Goal: Information Seeking & Learning: Learn about a topic

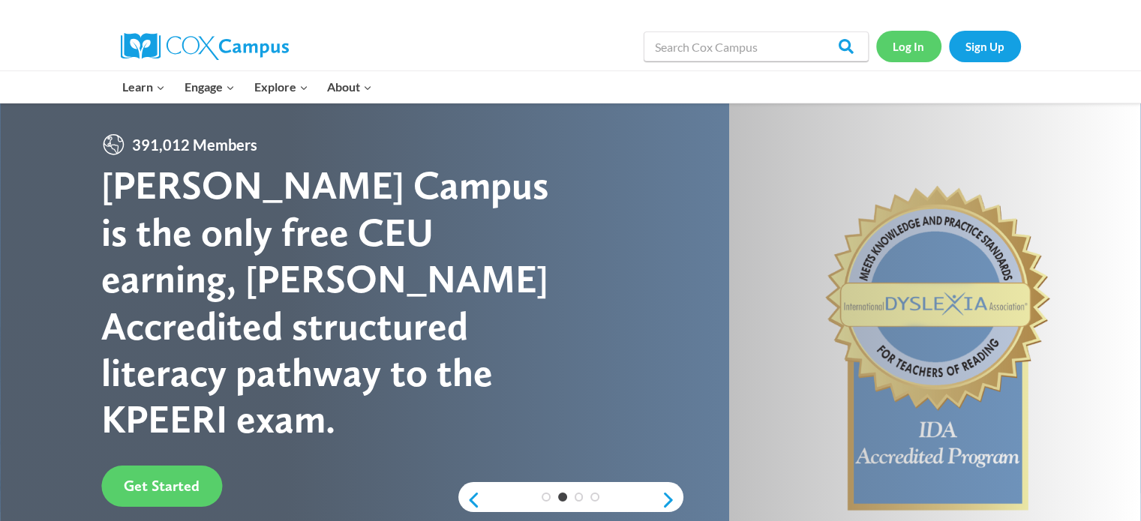
click at [905, 38] on link "Log In" at bounding box center [908, 46] width 65 height 31
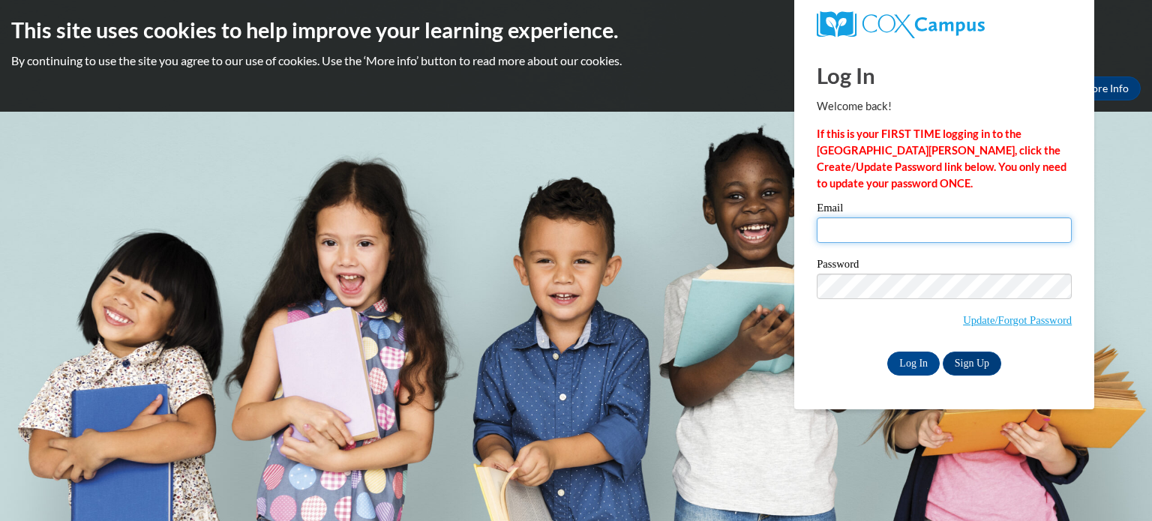
type input "menwrigh@kusd.edu"
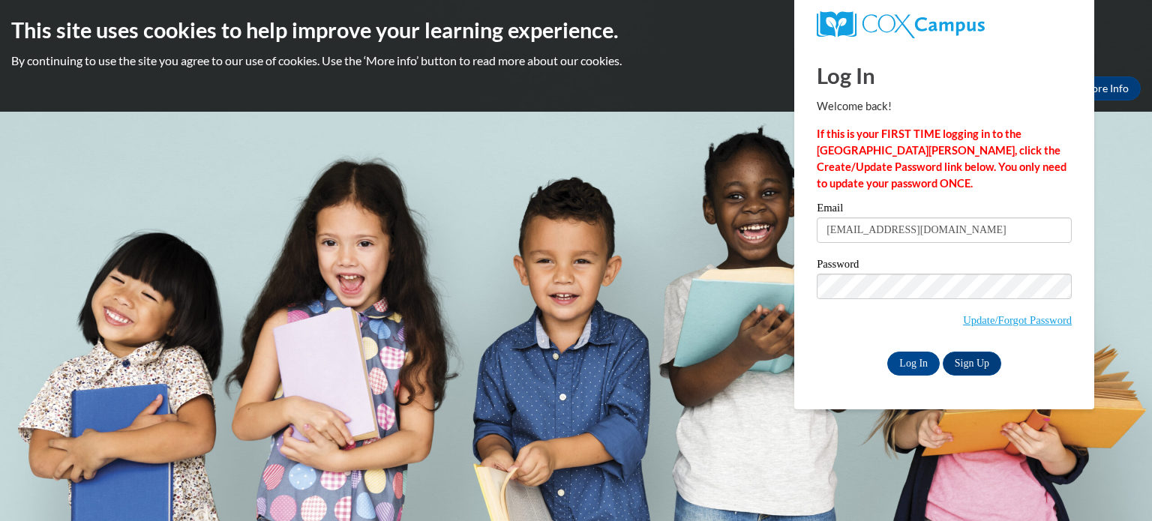
click at [872, 224] on input "menwrigh@kusd.edu" at bounding box center [944, 231] width 255 height 26
click at [908, 359] on input "Log In" at bounding box center [913, 364] width 53 height 24
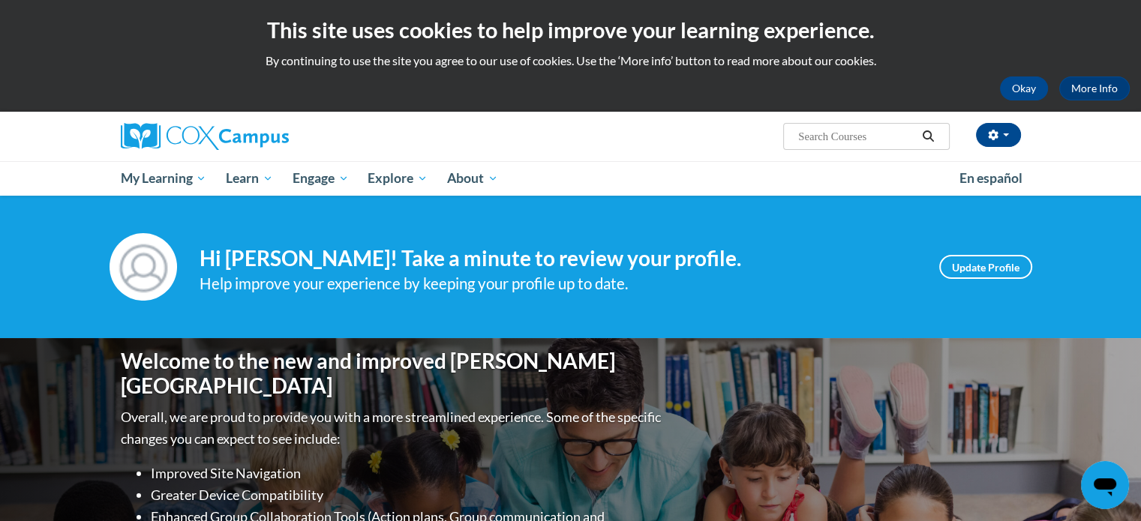
click at [845, 140] on input "Search..." at bounding box center [857, 137] width 120 height 18
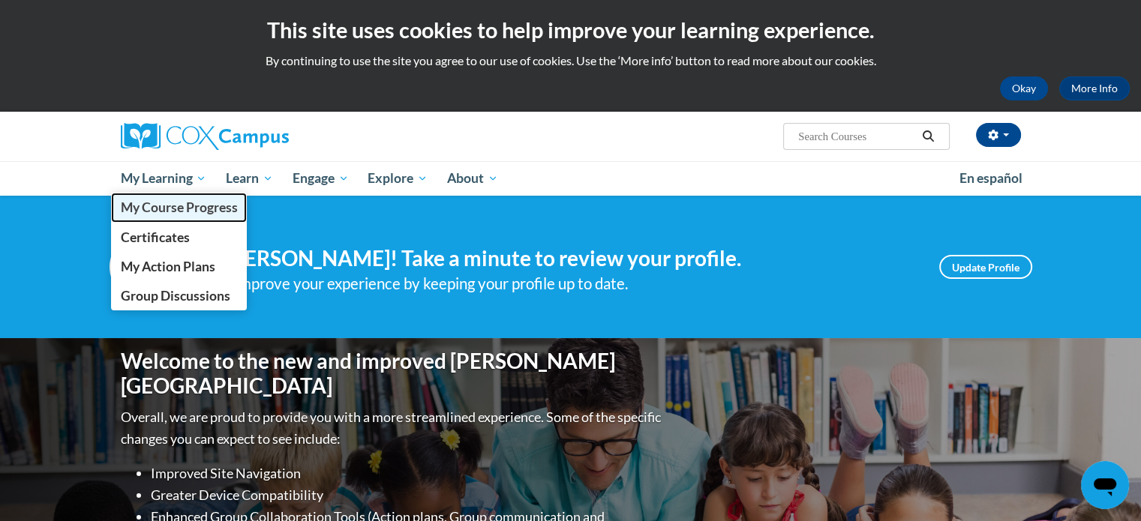
click at [204, 208] on span "My Course Progress" at bounding box center [178, 208] width 117 height 16
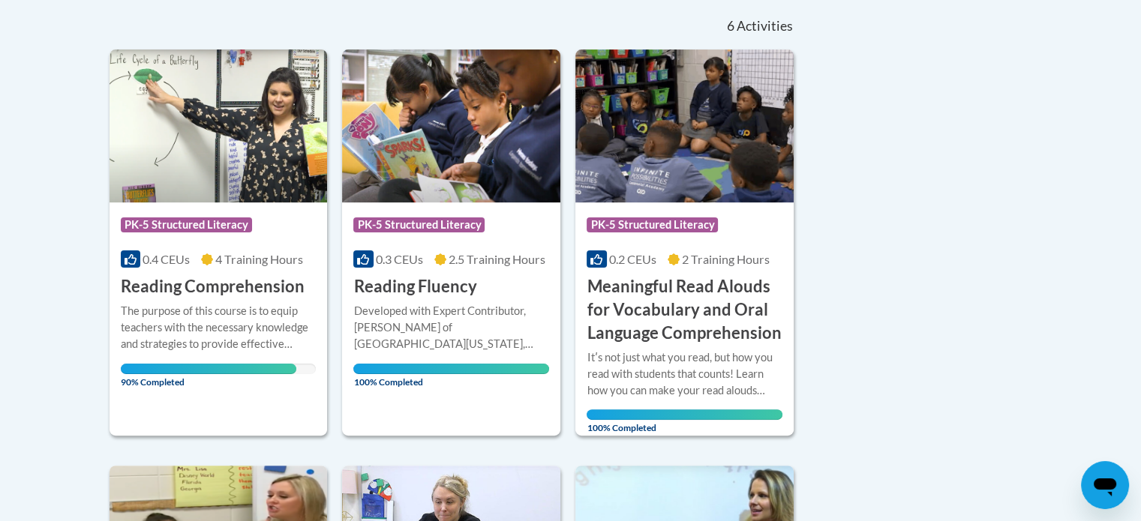
scroll to position [338, 0]
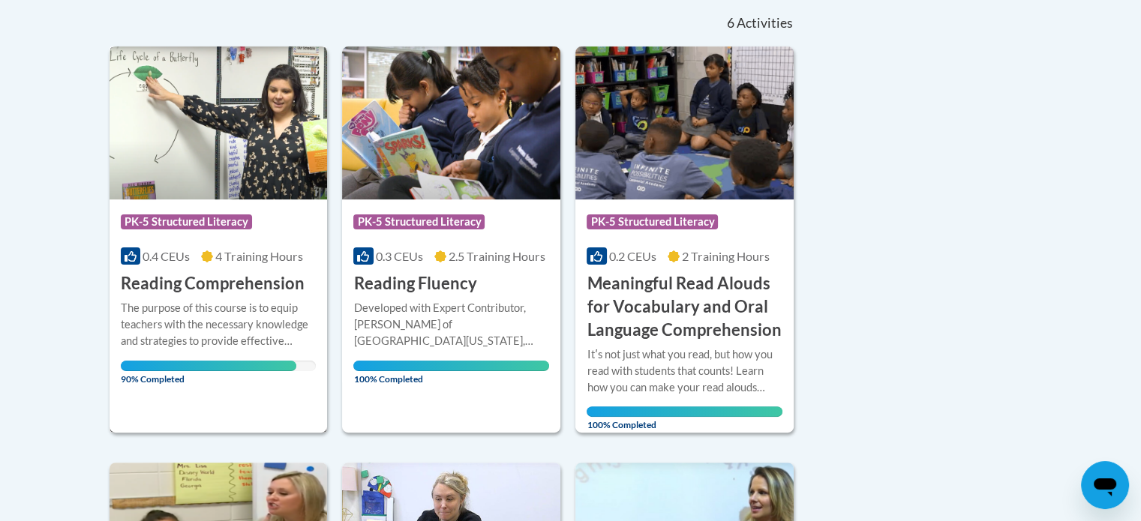
click at [244, 289] on h3 "Reading Comprehension" at bounding box center [213, 283] width 184 height 23
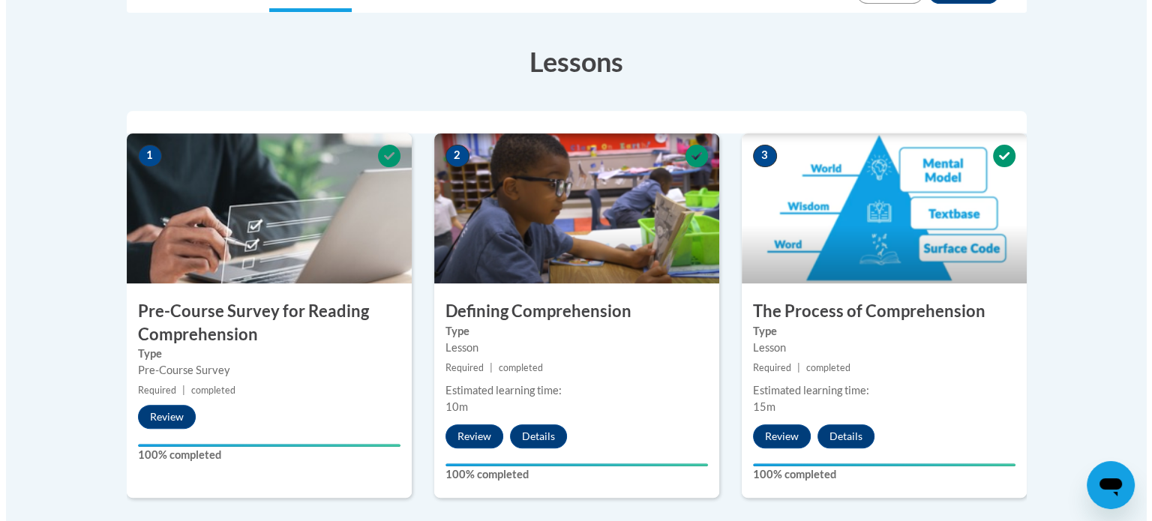
scroll to position [393, 0]
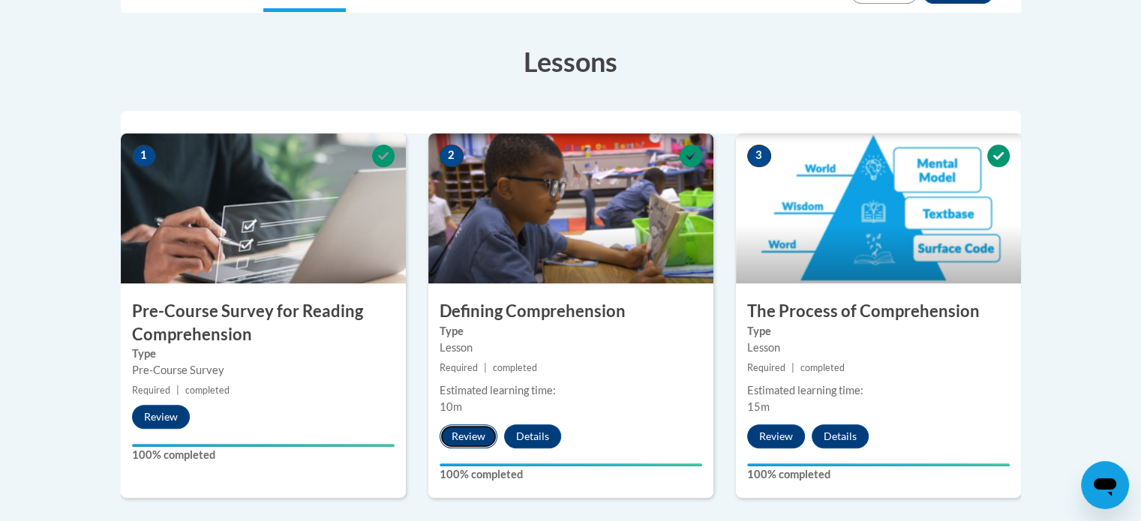
click at [470, 435] on button "Review" at bounding box center [469, 437] width 58 height 24
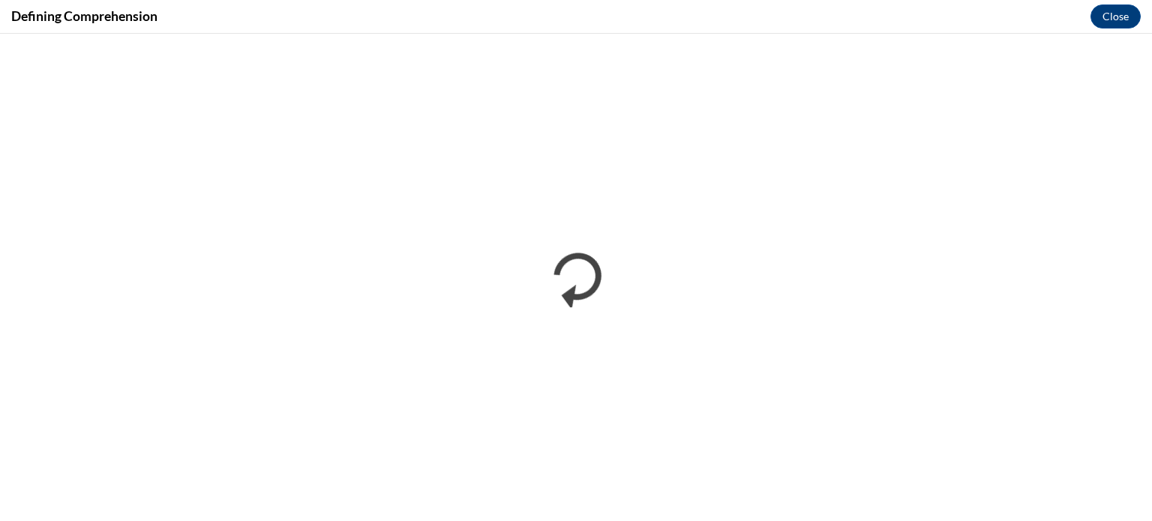
scroll to position [0, 0]
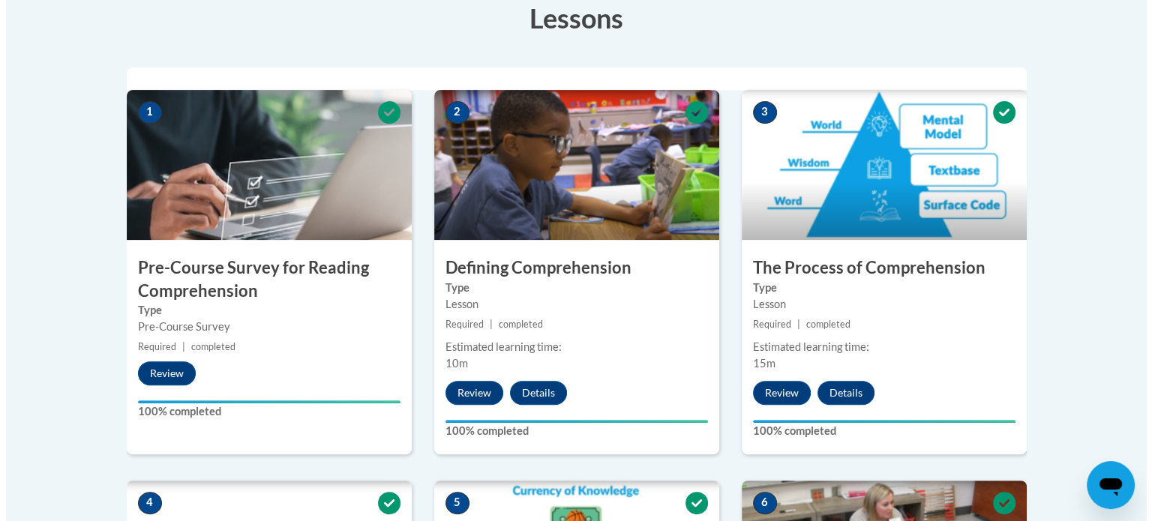
scroll to position [422, 0]
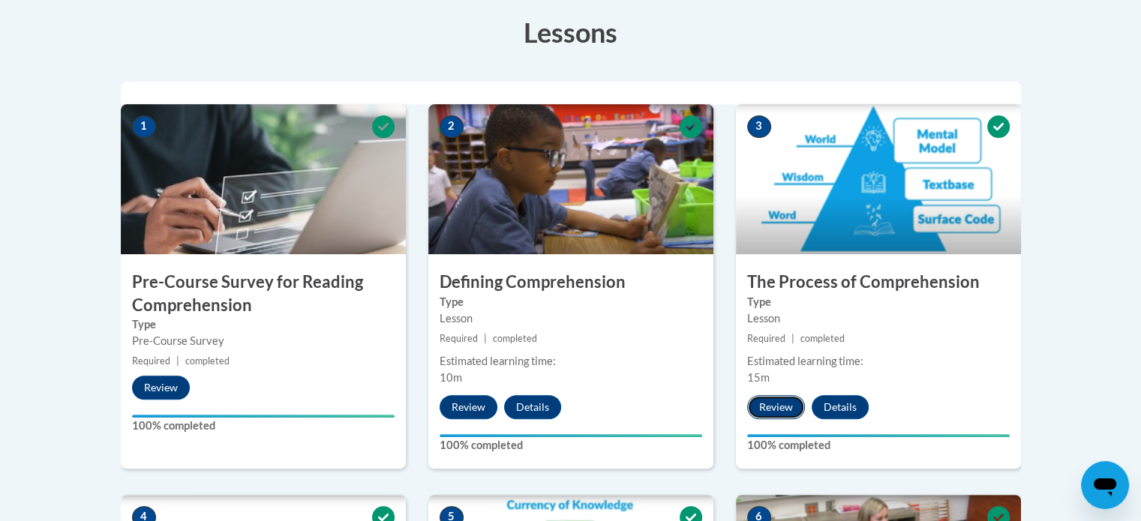
click at [787, 404] on button "Review" at bounding box center [776, 407] width 58 height 24
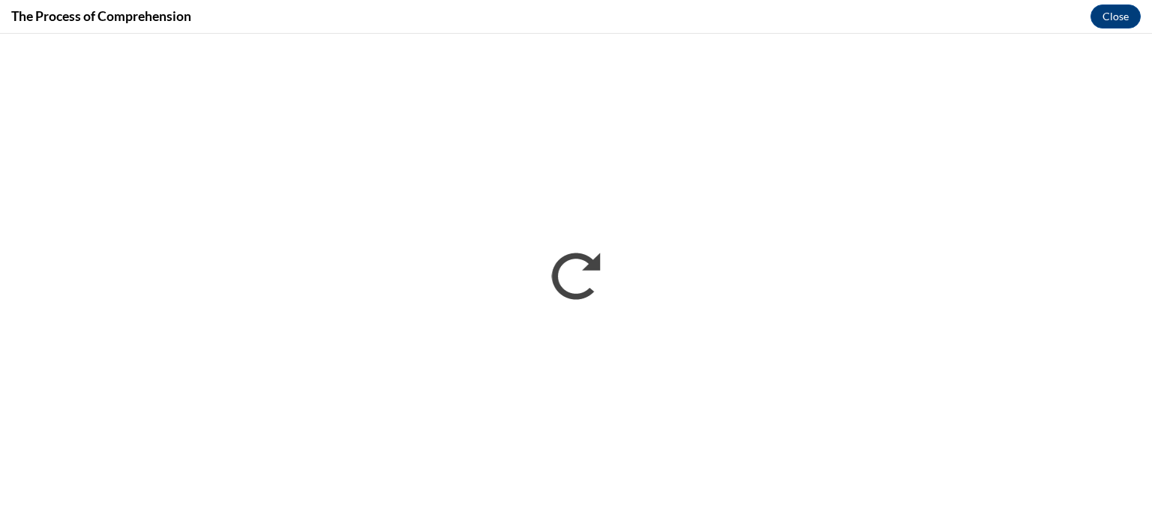
scroll to position [0, 0]
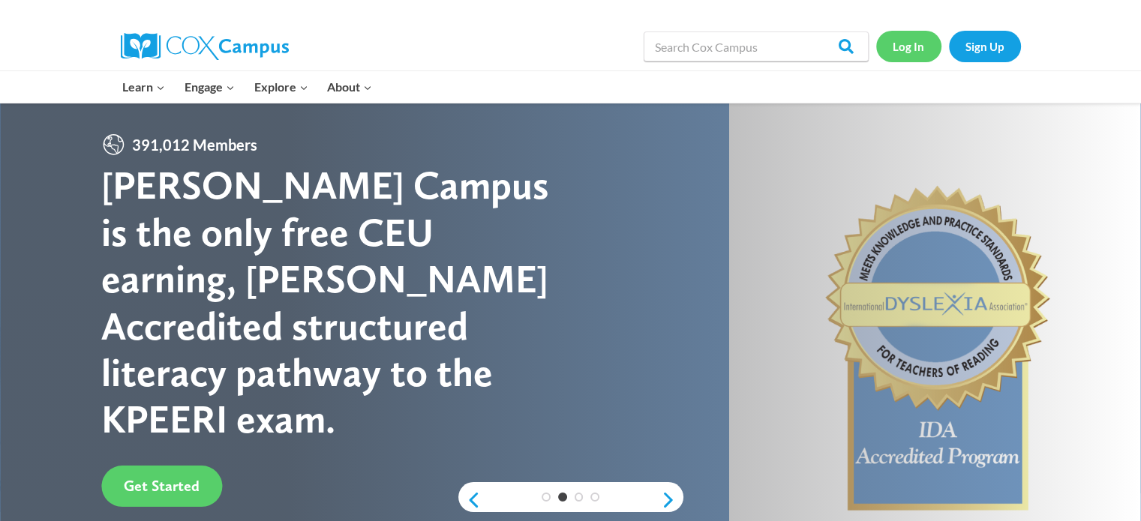
click at [908, 44] on link "Log In" at bounding box center [908, 46] width 65 height 31
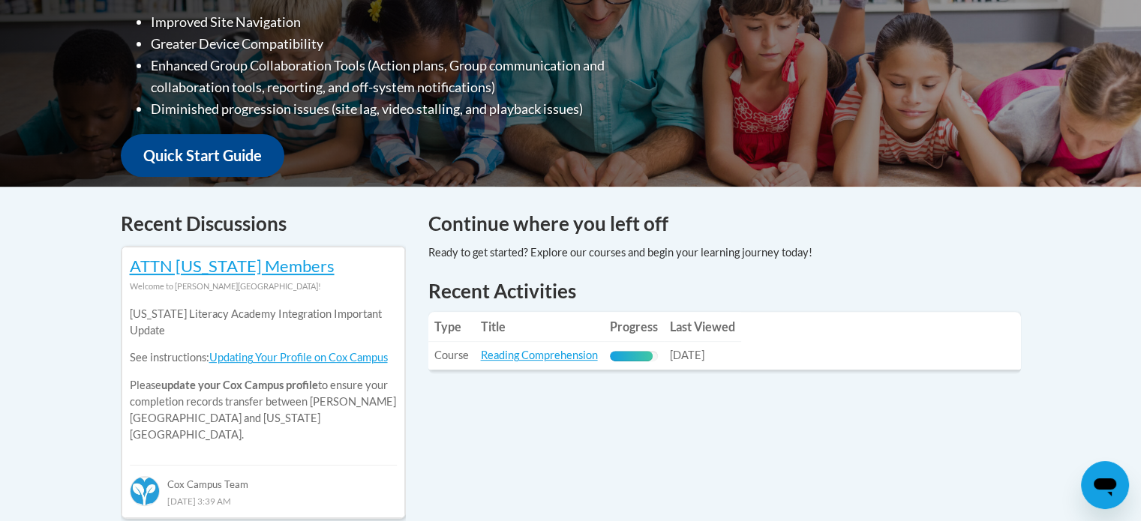
scroll to position [507, 0]
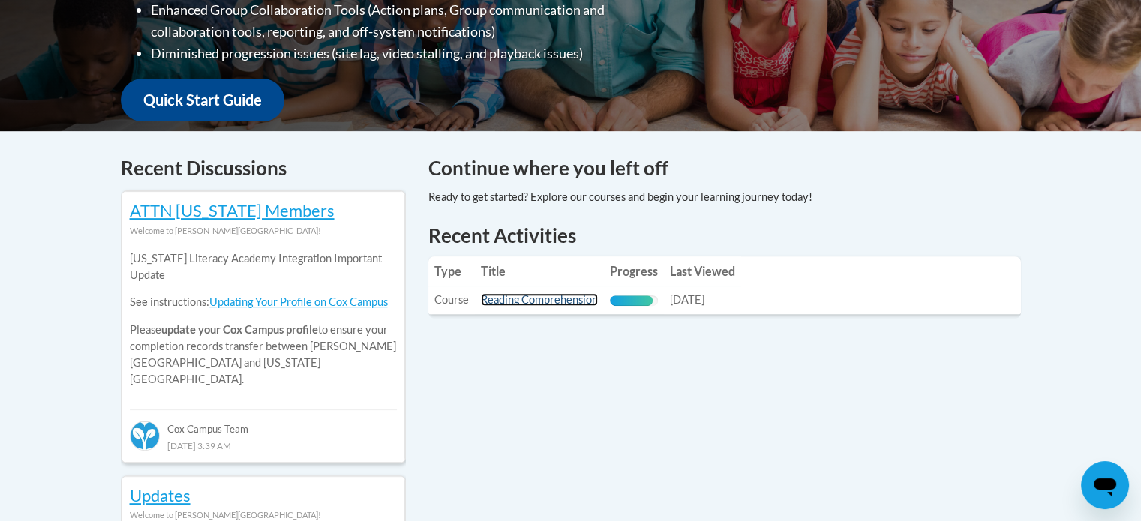
click at [586, 302] on link "Reading Comprehension" at bounding box center [539, 299] width 117 height 13
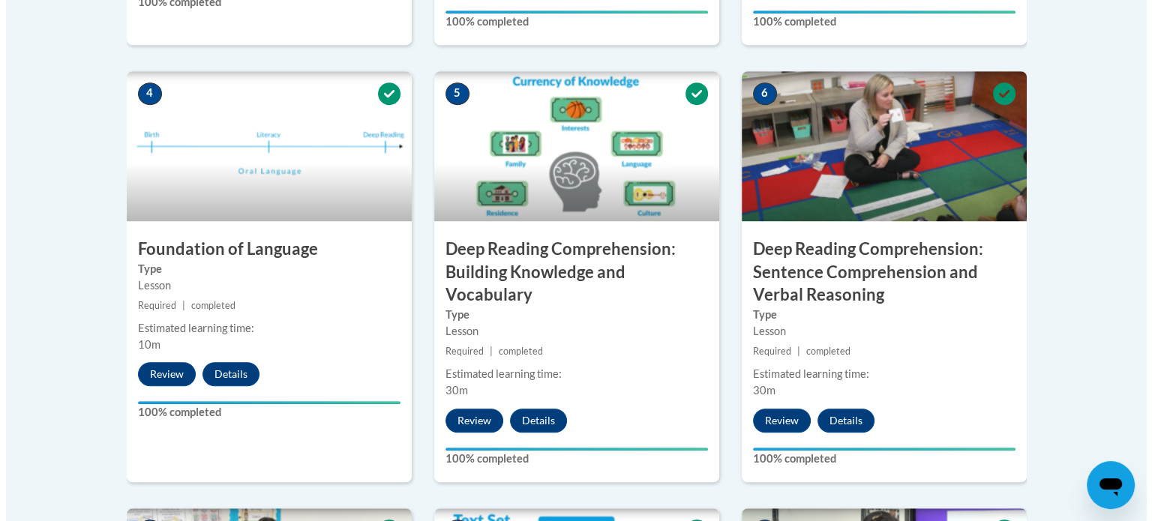
scroll to position [848, 0]
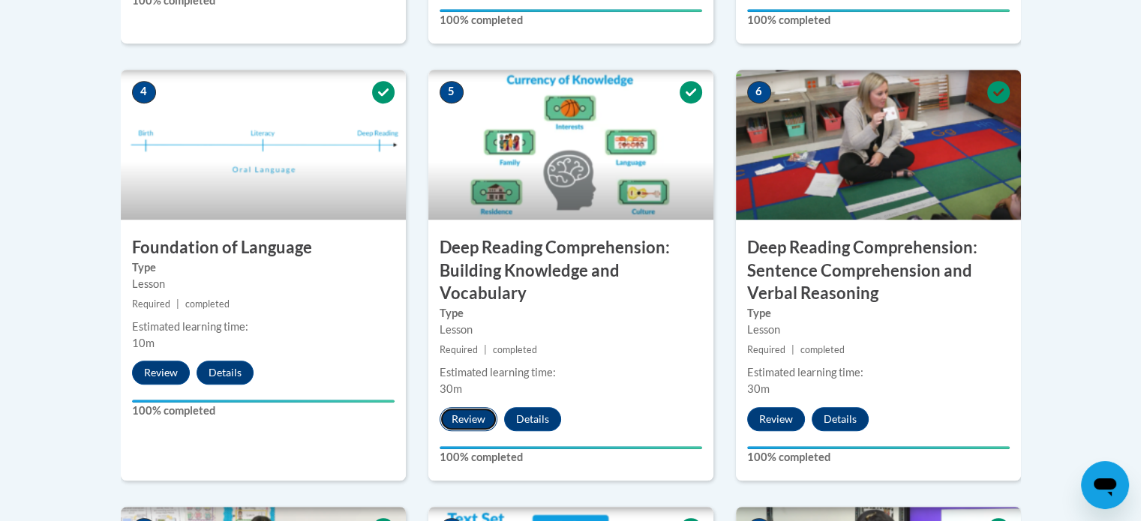
click at [468, 416] on button "Review" at bounding box center [469, 419] width 58 height 24
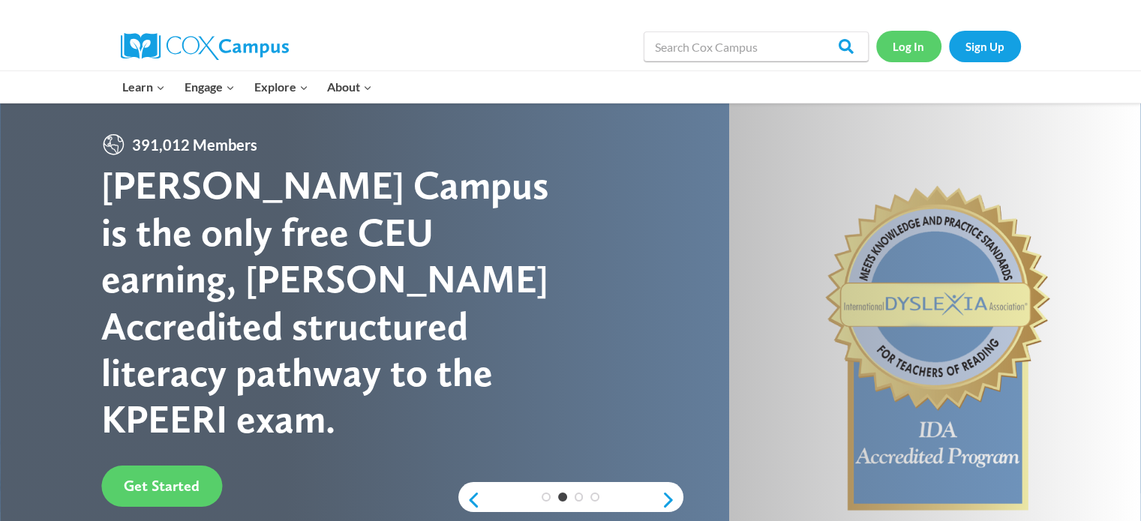
click at [909, 49] on link "Log In" at bounding box center [908, 46] width 65 height 31
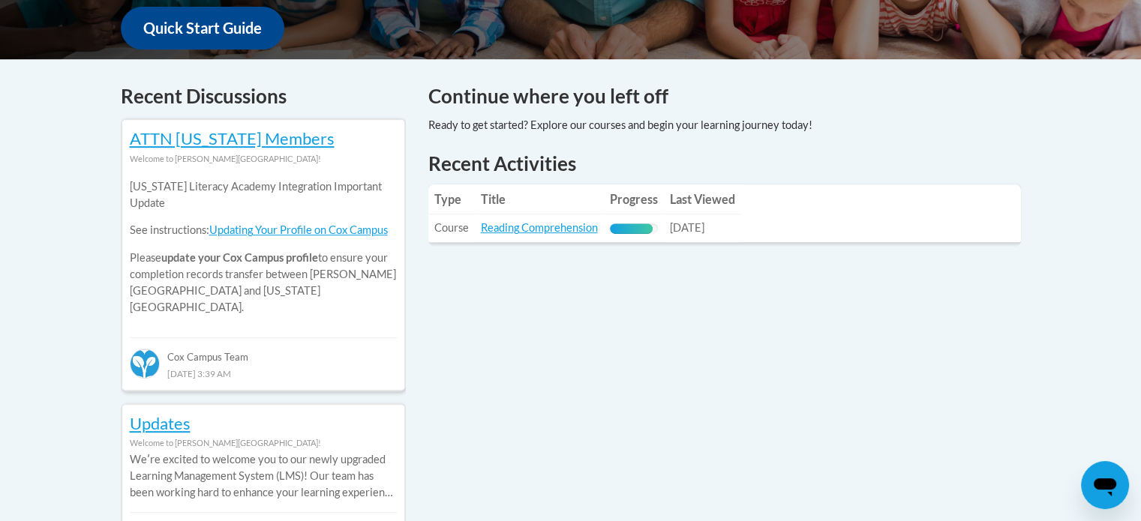
scroll to position [579, 0]
click at [570, 233] on link "Reading Comprehension" at bounding box center [539, 227] width 117 height 13
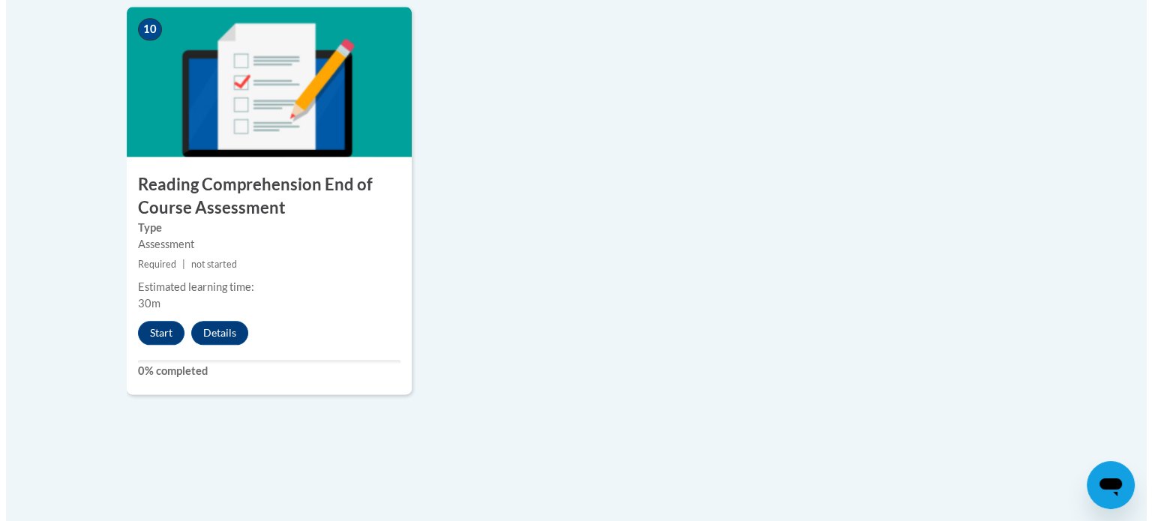
scroll to position [1796, 0]
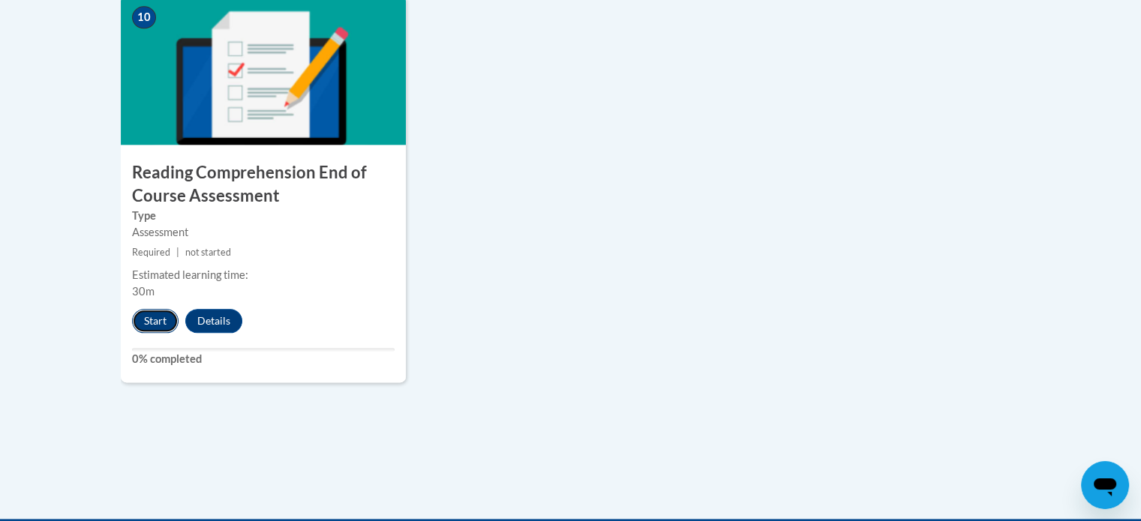
click at [151, 329] on button "Start" at bounding box center [155, 321] width 47 height 24
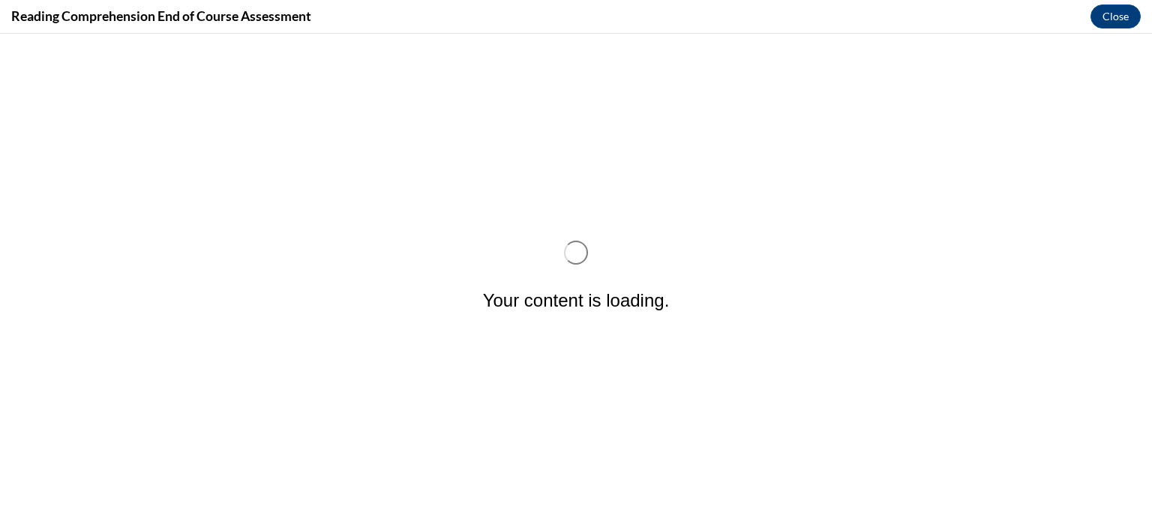
scroll to position [0, 0]
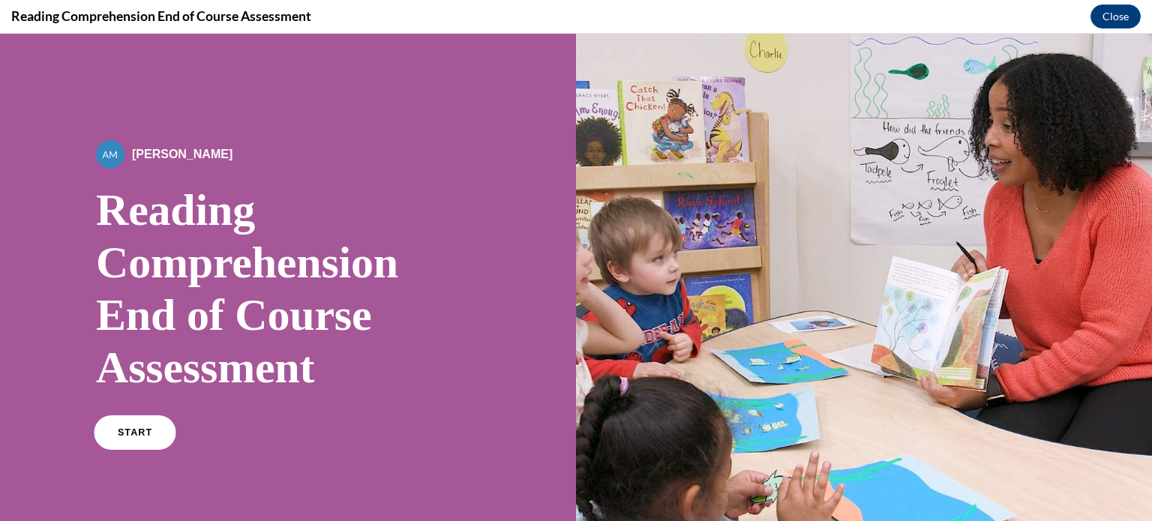
click at [127, 434] on span "START" at bounding box center [135, 433] width 35 height 11
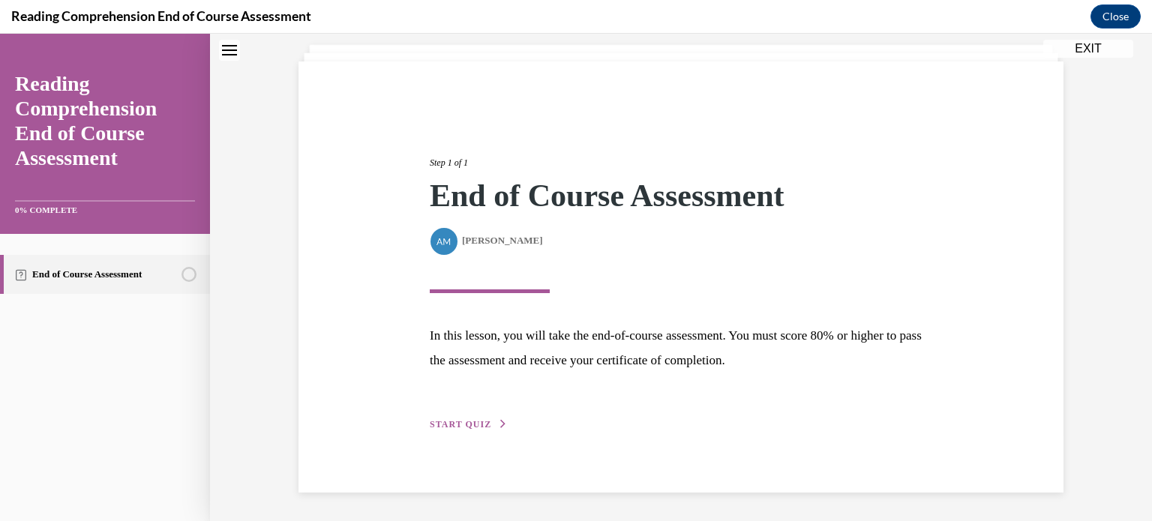
scroll to position [87, 0]
click at [478, 422] on span "START QUIZ" at bounding box center [461, 424] width 62 height 11
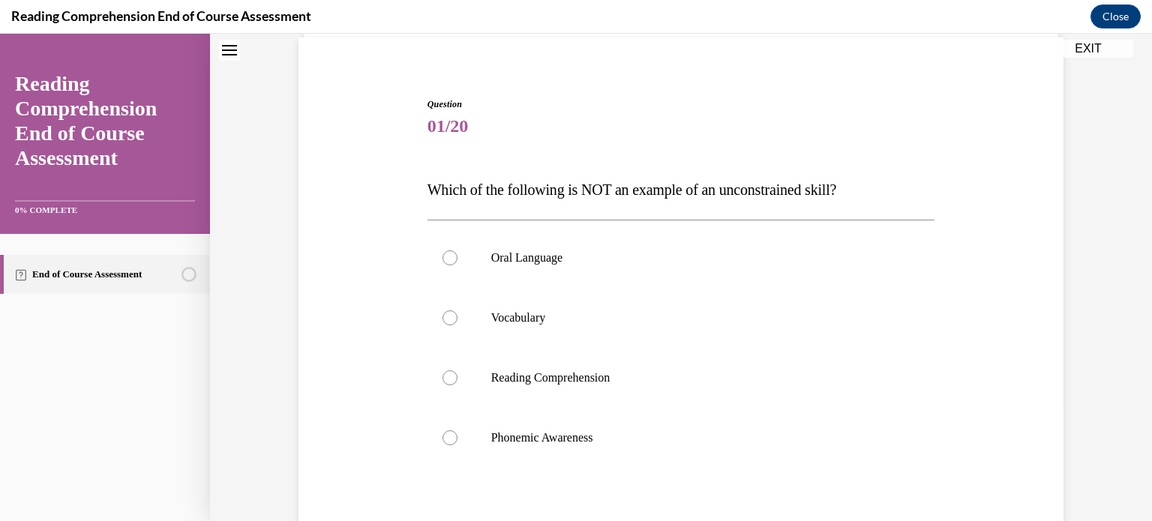
scroll to position [120, 0]
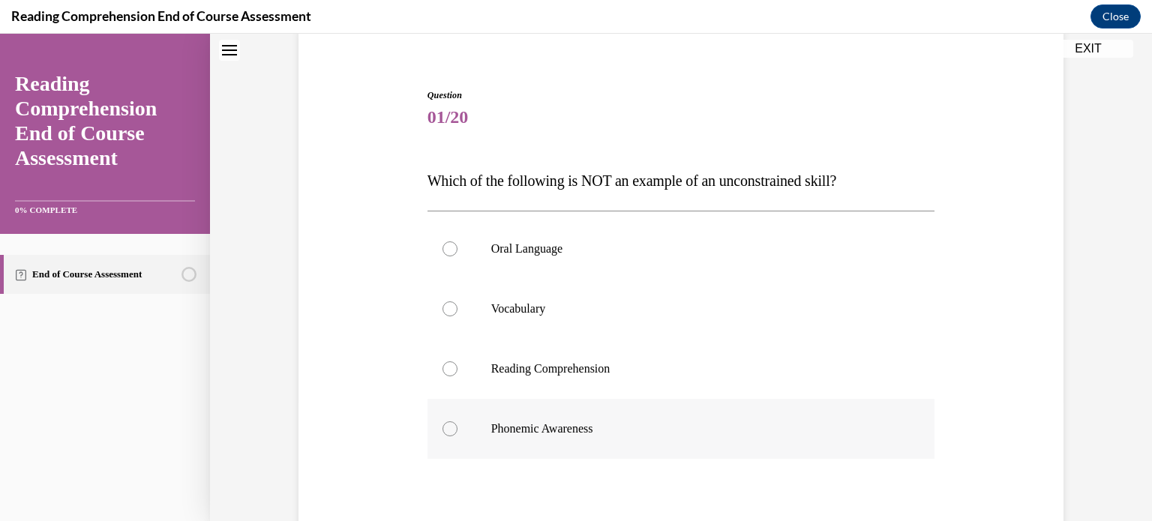
click at [446, 429] on div at bounding box center [450, 429] width 15 height 15
click at [446, 429] on input "Phonemic Awareness" at bounding box center [450, 429] width 15 height 15
radio input "true"
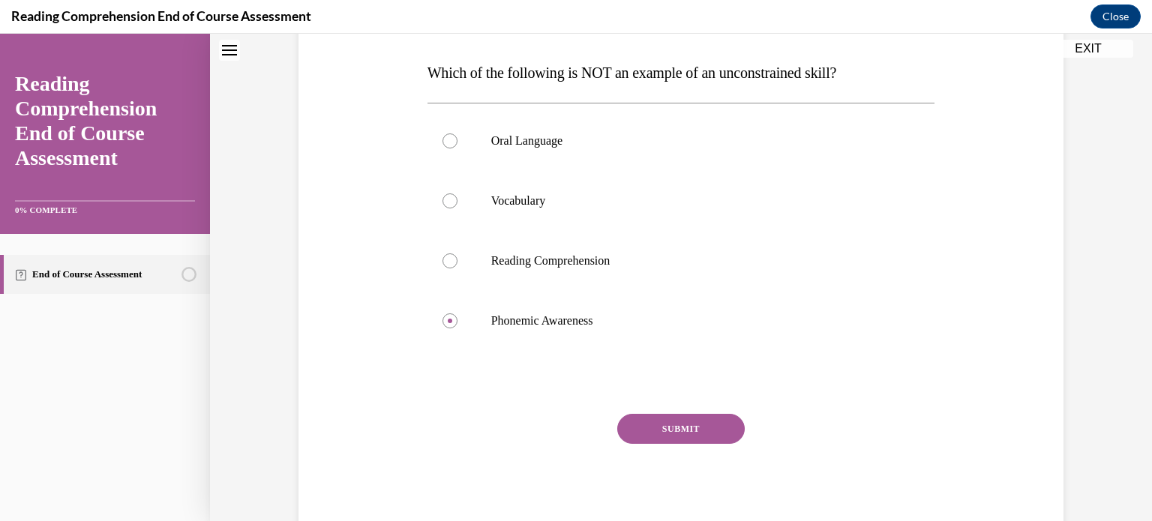
click at [671, 427] on button "SUBMIT" at bounding box center [681, 429] width 128 height 30
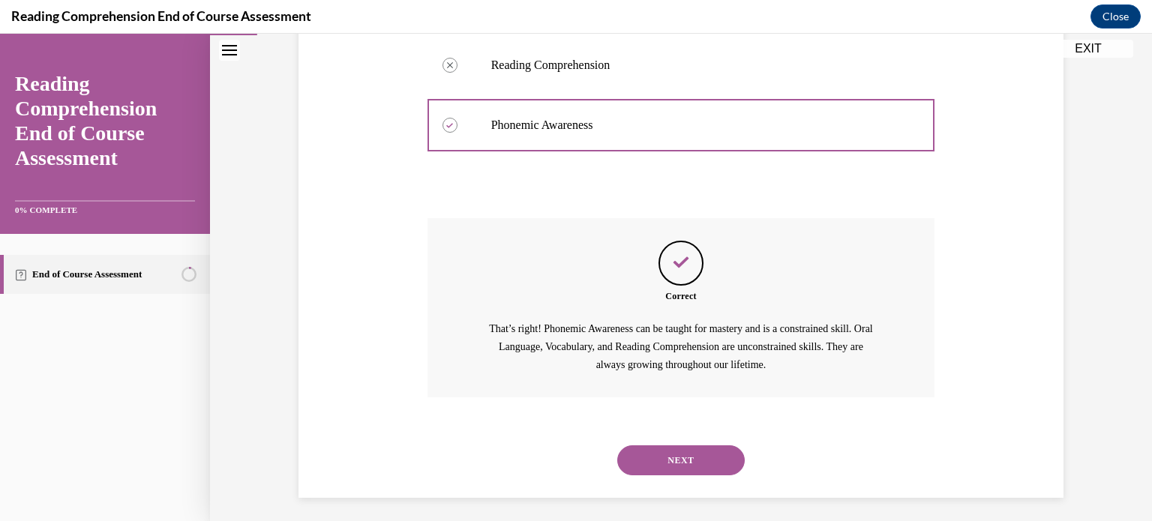
scroll to position [426, 0]
click at [679, 457] on button "NEXT" at bounding box center [681, 458] width 128 height 30
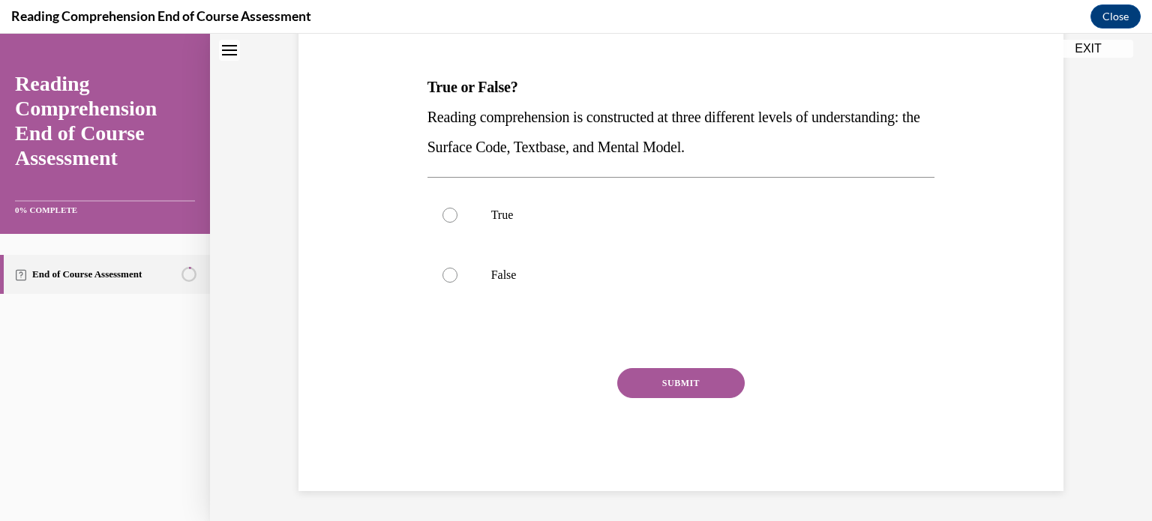
scroll to position [45, 0]
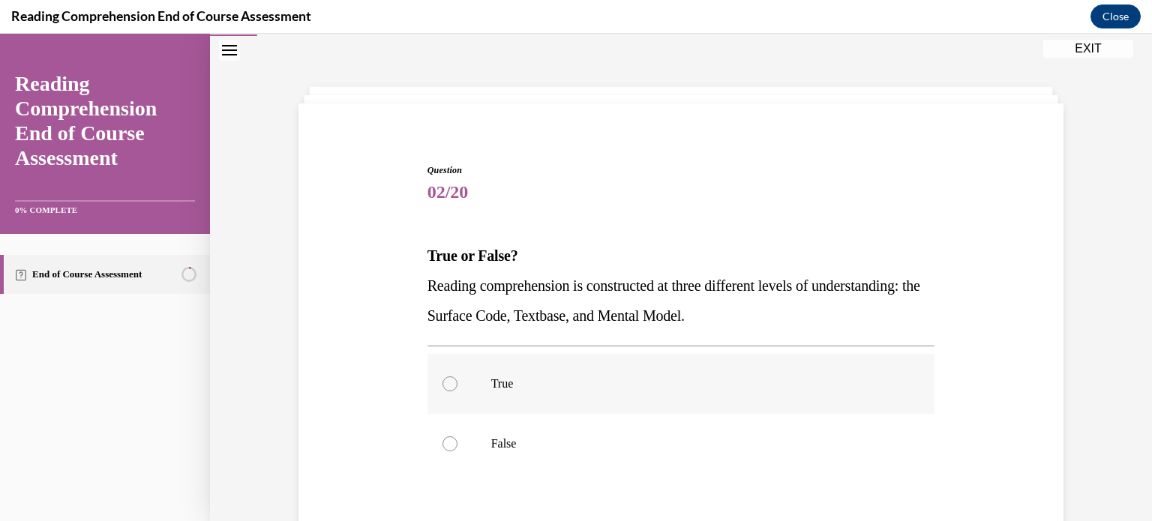
click at [450, 389] on label "True" at bounding box center [682, 384] width 508 height 60
click at [450, 389] on input "True" at bounding box center [450, 384] width 15 height 15
radio input "true"
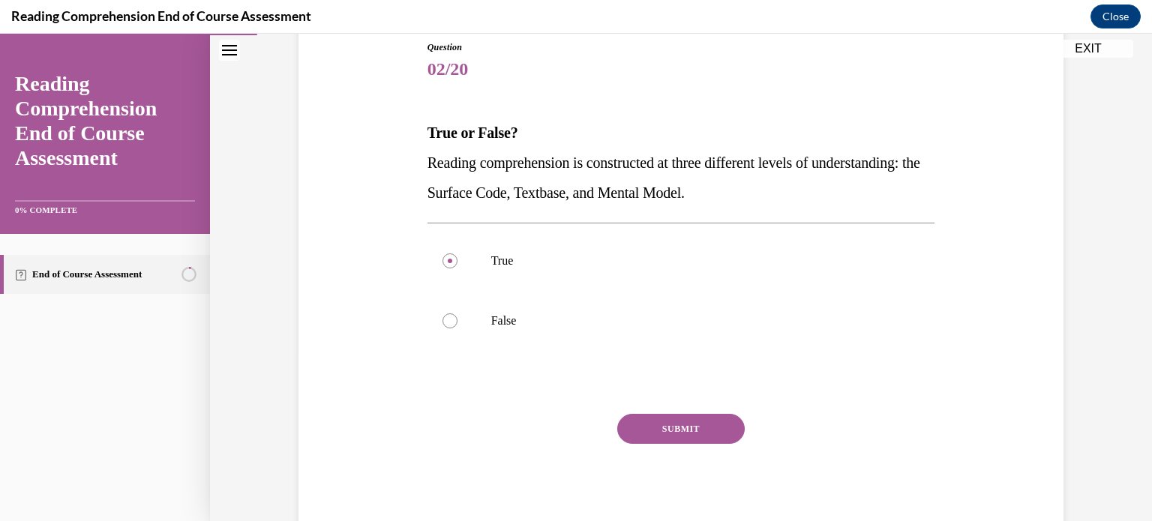
click at [671, 425] on button "SUBMIT" at bounding box center [681, 429] width 128 height 30
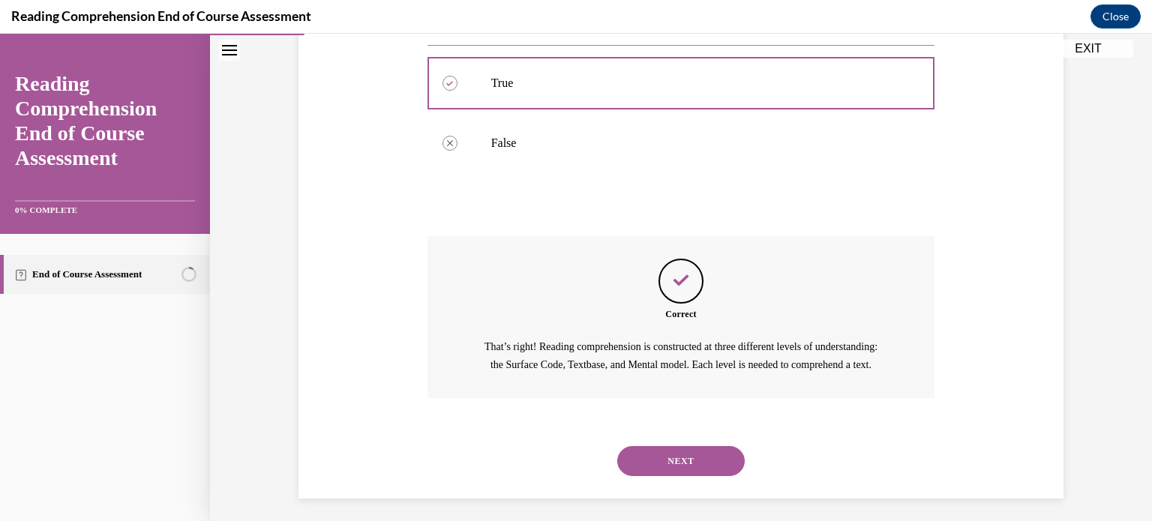
scroll to position [370, 0]
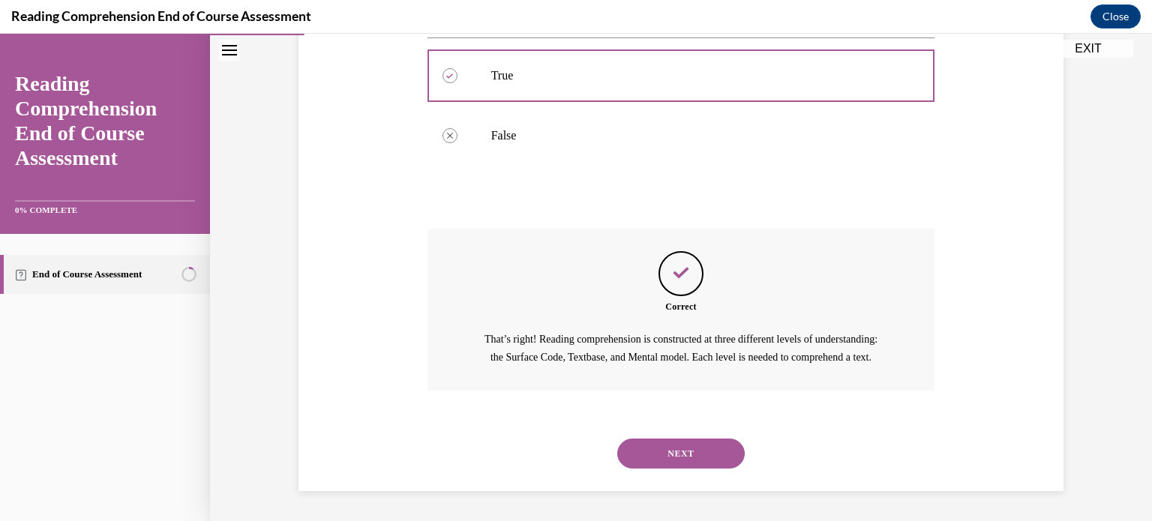
click at [671, 453] on button "NEXT" at bounding box center [681, 454] width 128 height 30
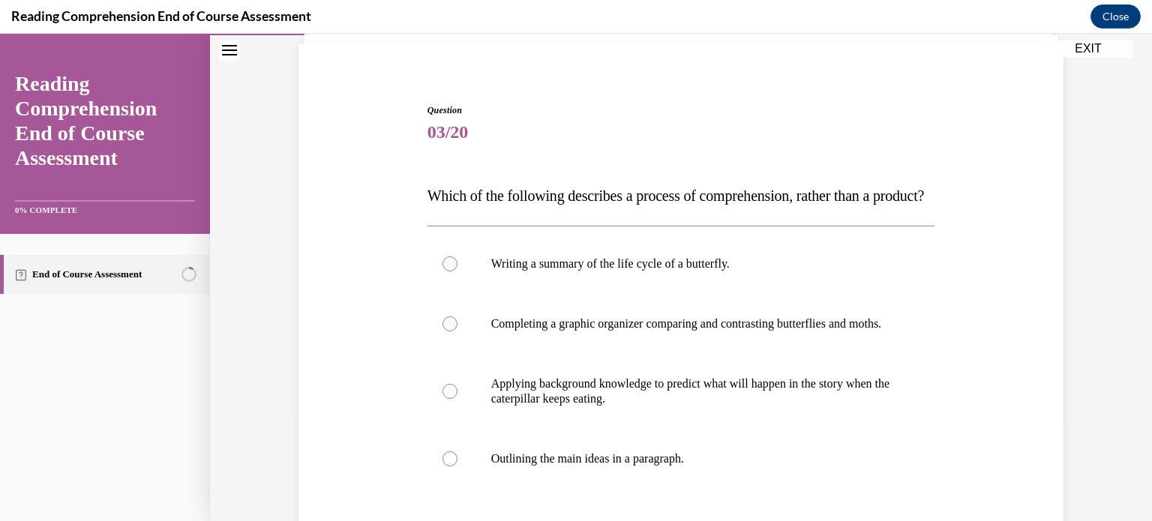
scroll to position [105, 0]
click at [445, 399] on div at bounding box center [450, 391] width 15 height 15
click at [445, 399] on input "Applying background knowledge to predict what will happen in the story when the…" at bounding box center [450, 391] width 15 height 15
radio input "true"
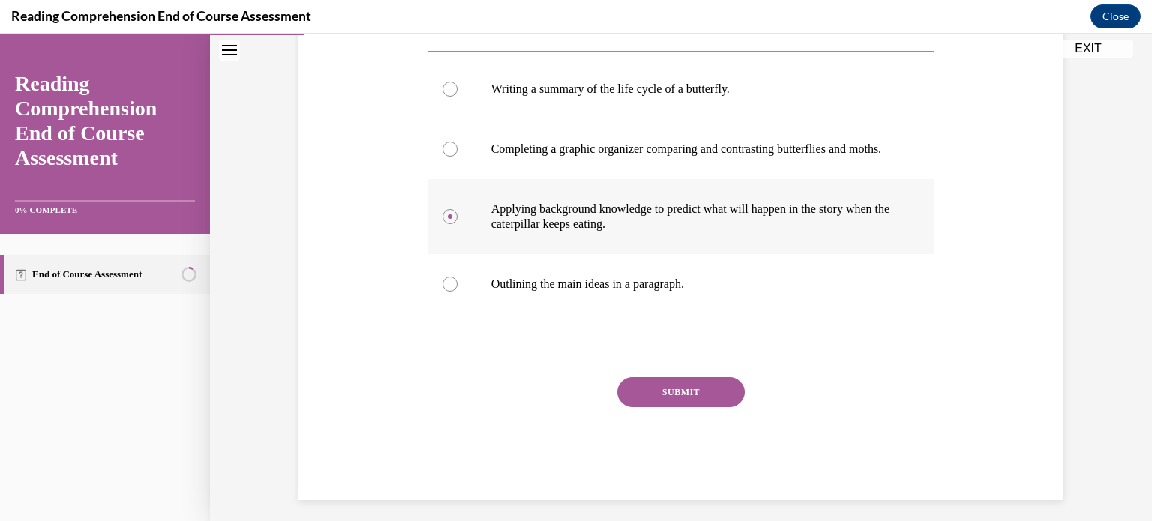
scroll to position [288, 0]
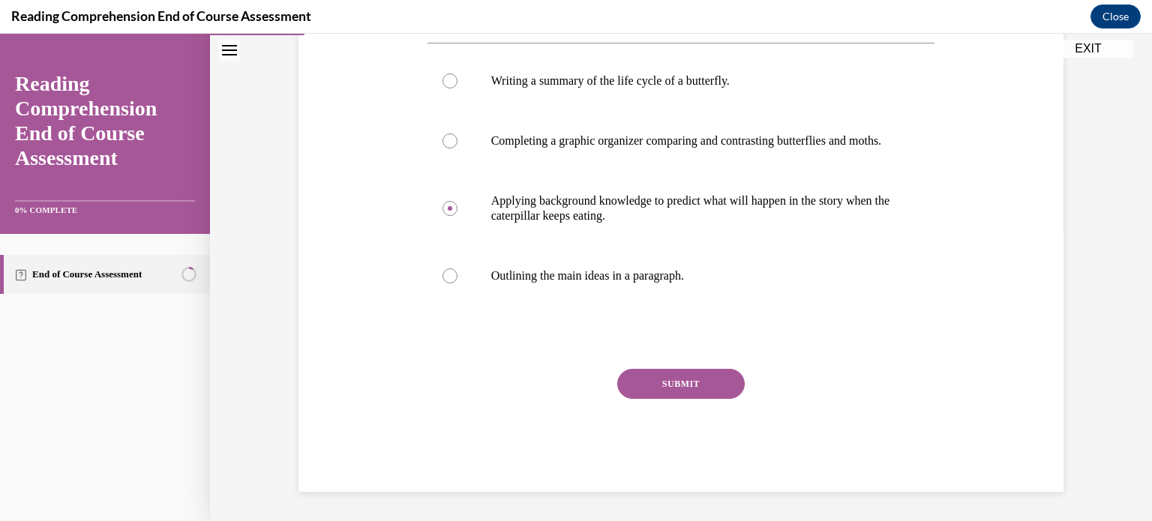
click at [678, 399] on button "SUBMIT" at bounding box center [681, 384] width 128 height 30
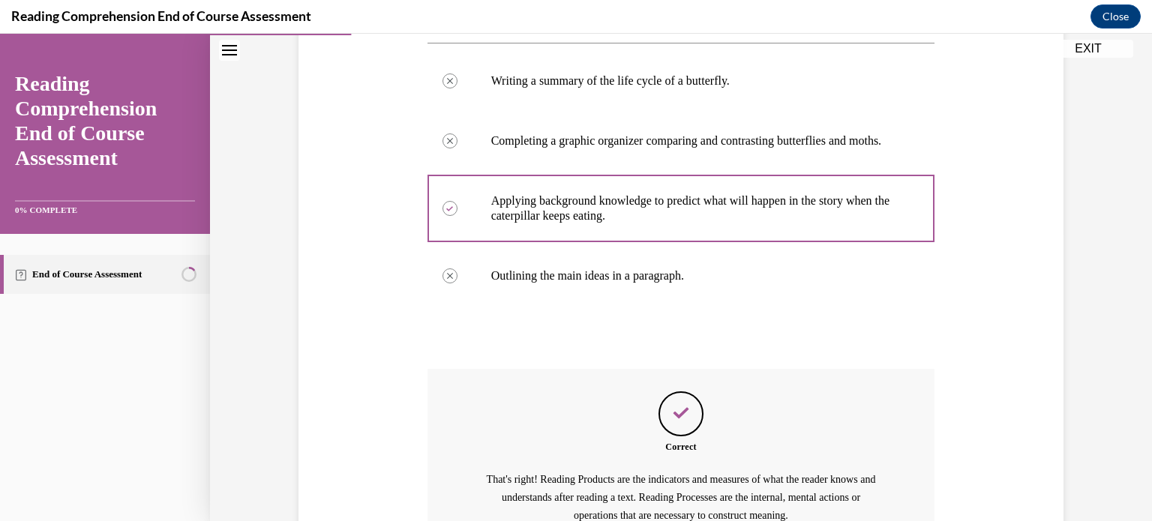
scroll to position [490, 0]
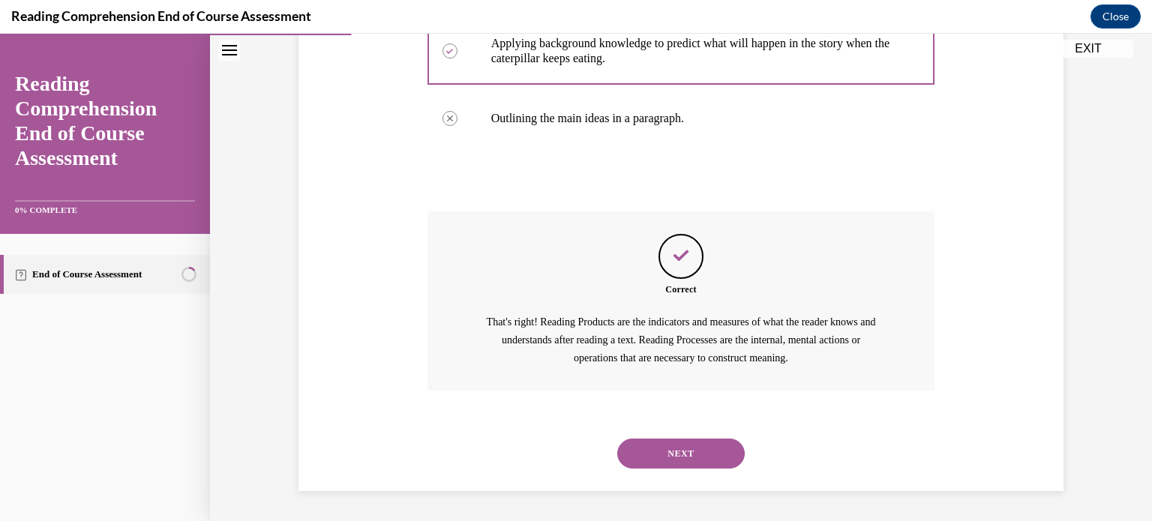
click at [677, 450] on button "NEXT" at bounding box center [681, 454] width 128 height 30
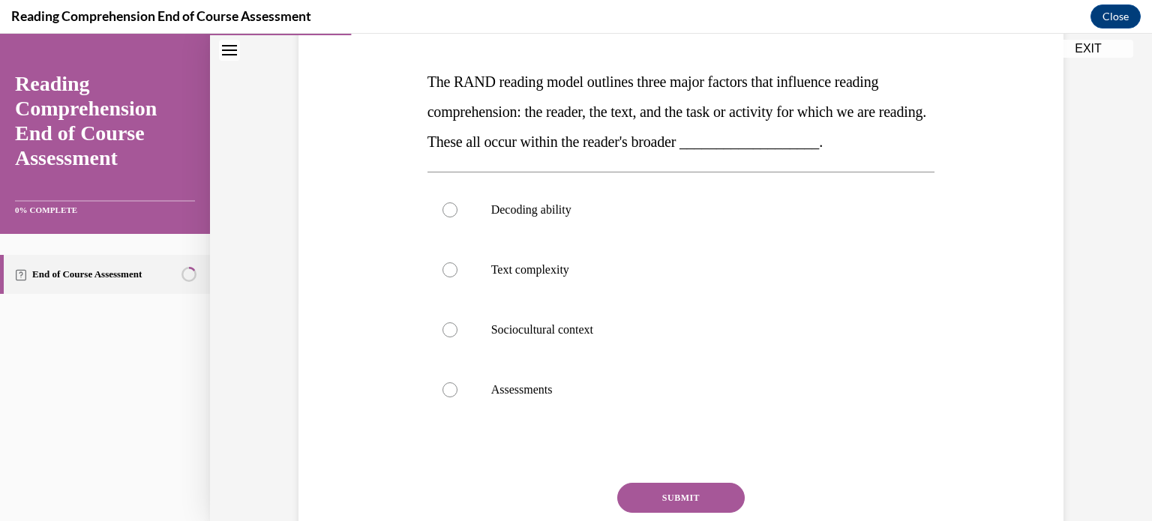
scroll to position [219, 0]
click at [447, 329] on div at bounding box center [450, 330] width 15 height 15
click at [447, 329] on input "Sociocultural context" at bounding box center [450, 330] width 15 height 15
radio input "true"
click at [674, 496] on button "SUBMIT" at bounding box center [681, 498] width 128 height 30
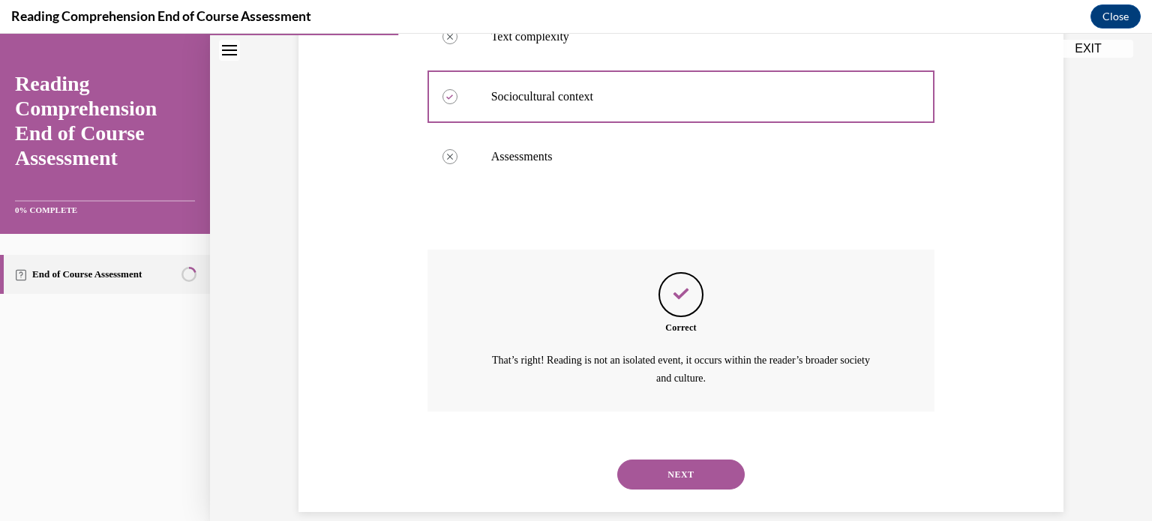
scroll to position [453, 0]
click at [674, 473] on button "NEXT" at bounding box center [681, 474] width 128 height 30
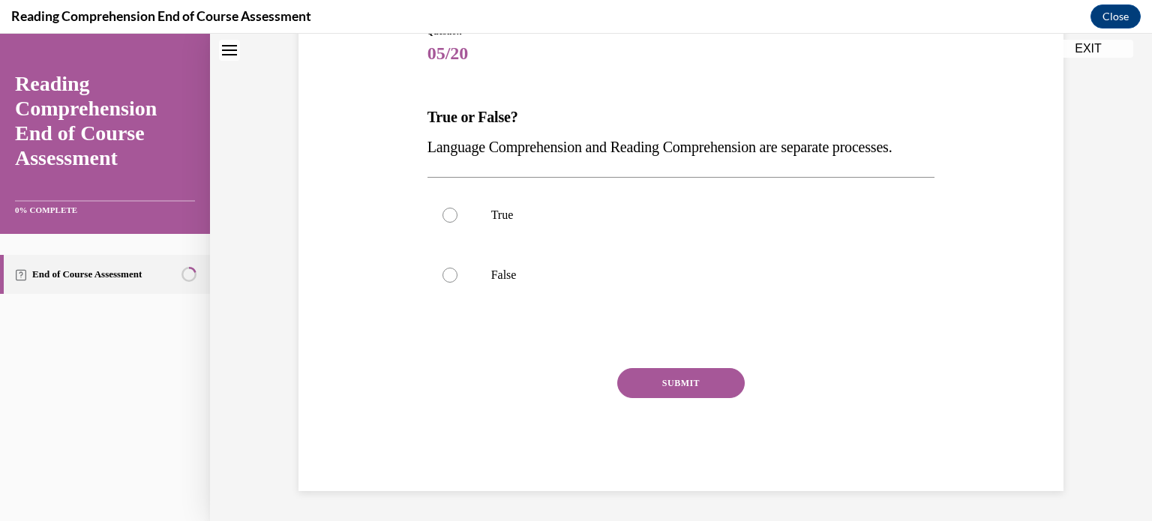
scroll to position [45, 0]
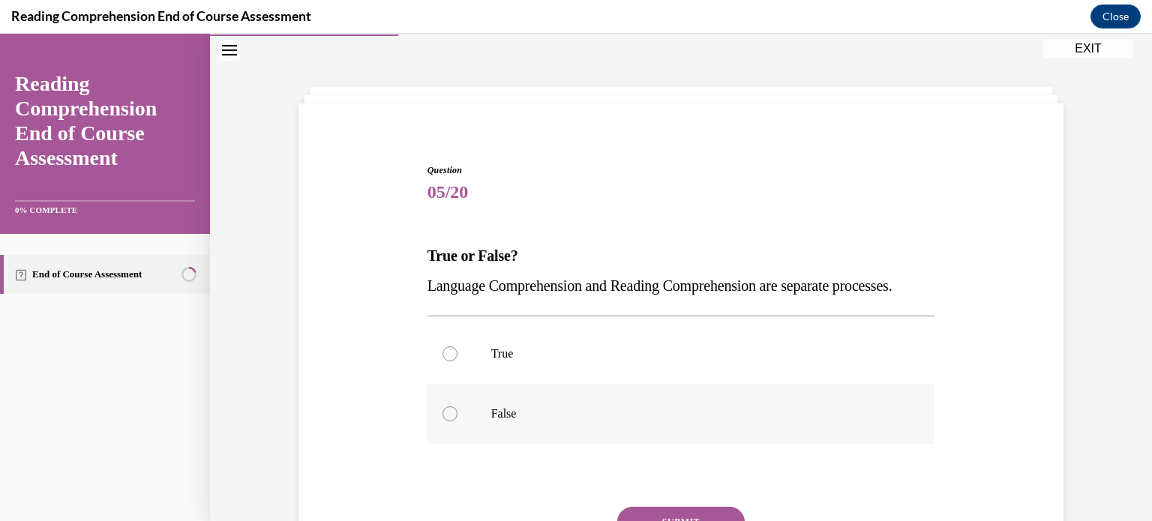
click at [443, 422] on div at bounding box center [450, 414] width 15 height 15
click at [443, 422] on input "False" at bounding box center [450, 414] width 15 height 15
radio input "true"
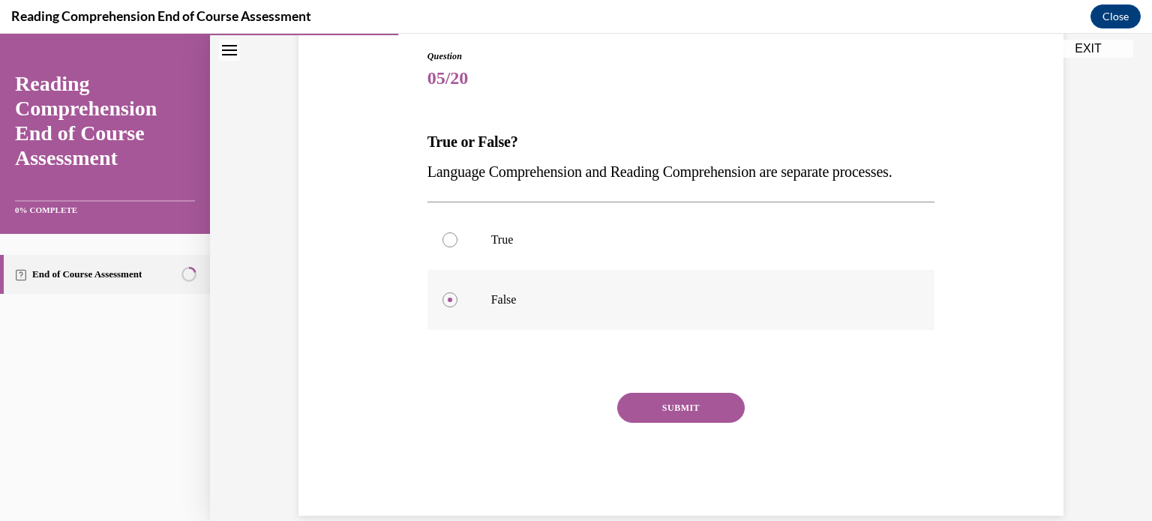
scroll to position [159, 0]
click at [650, 423] on button "SUBMIT" at bounding box center [681, 408] width 128 height 30
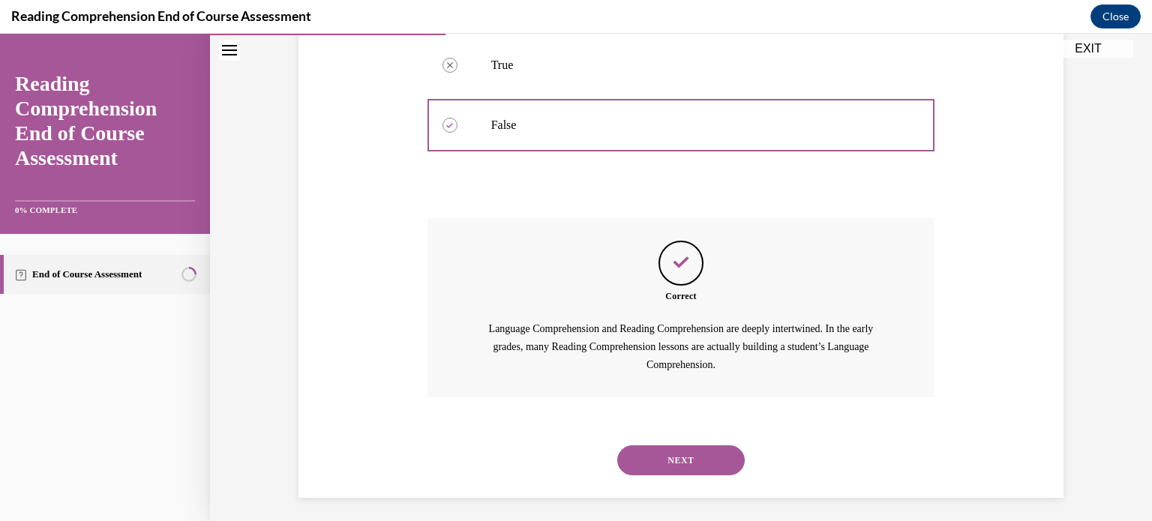
scroll to position [370, 0]
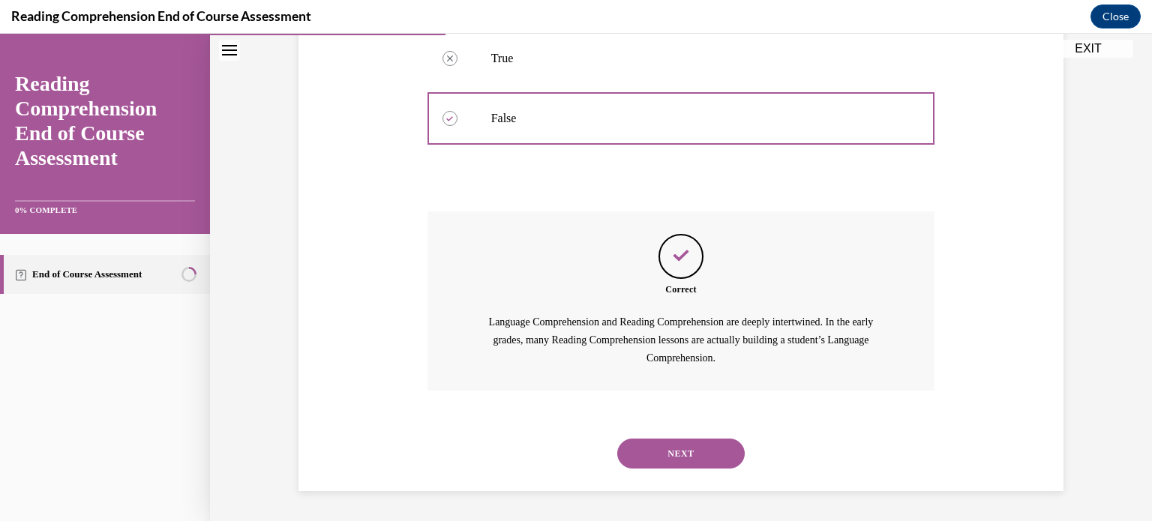
click at [662, 452] on button "NEXT" at bounding box center [681, 454] width 128 height 30
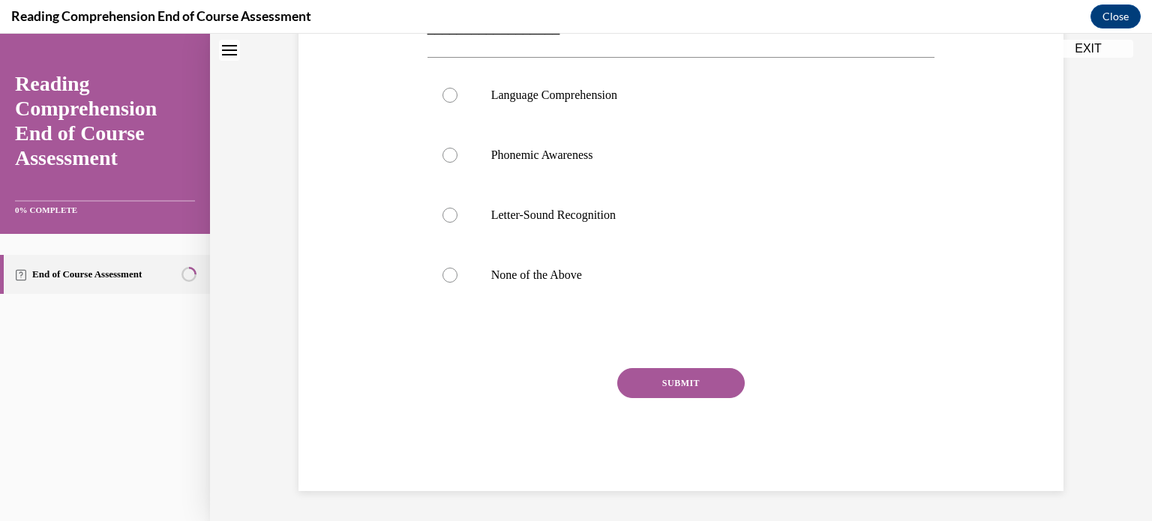
scroll to position [45, 0]
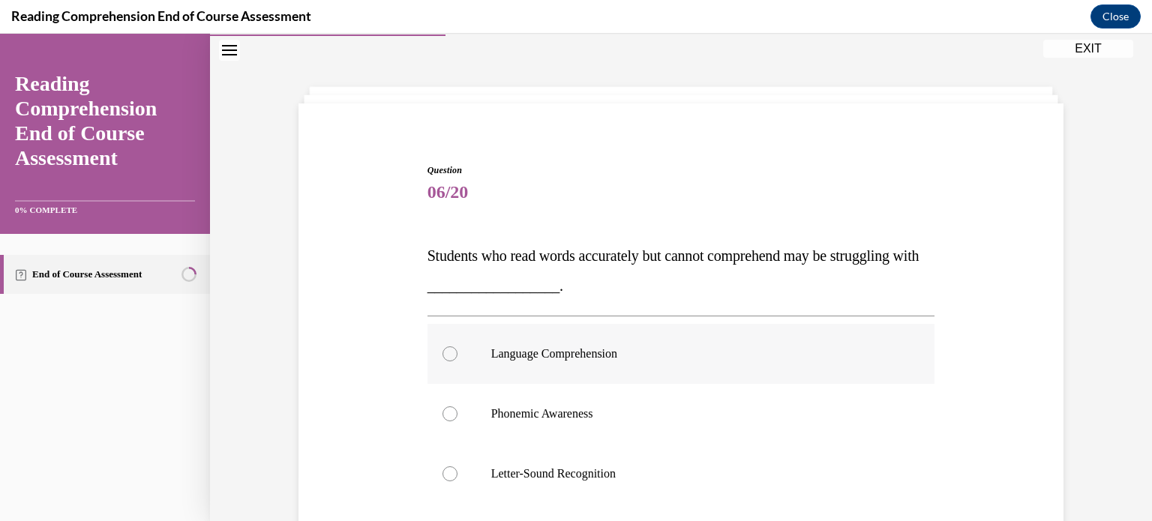
click at [444, 353] on div at bounding box center [450, 354] width 15 height 15
click at [444, 353] on input "Language Comprehension" at bounding box center [450, 354] width 15 height 15
radio input "true"
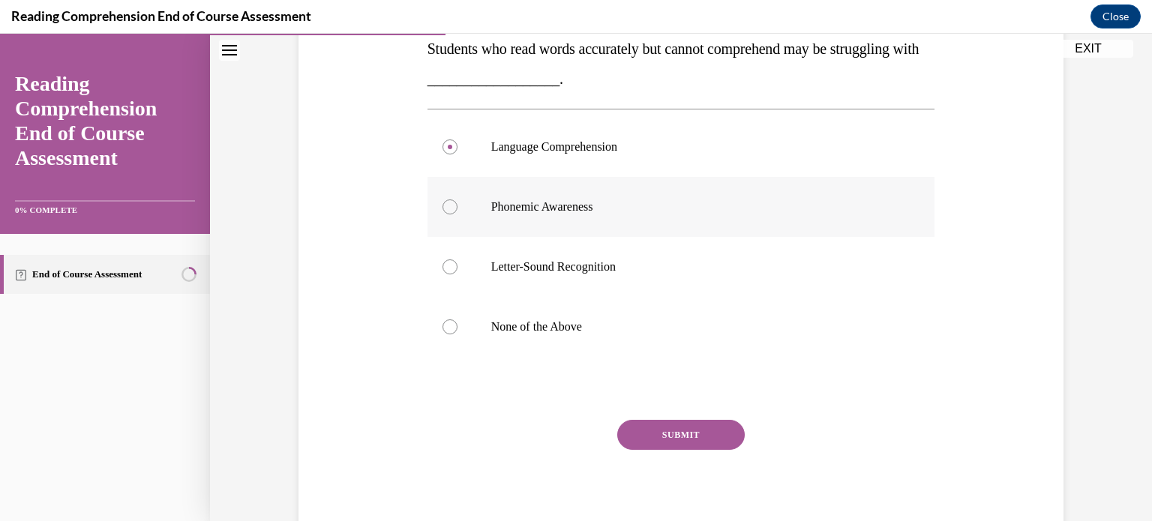
scroll to position [258, 0]
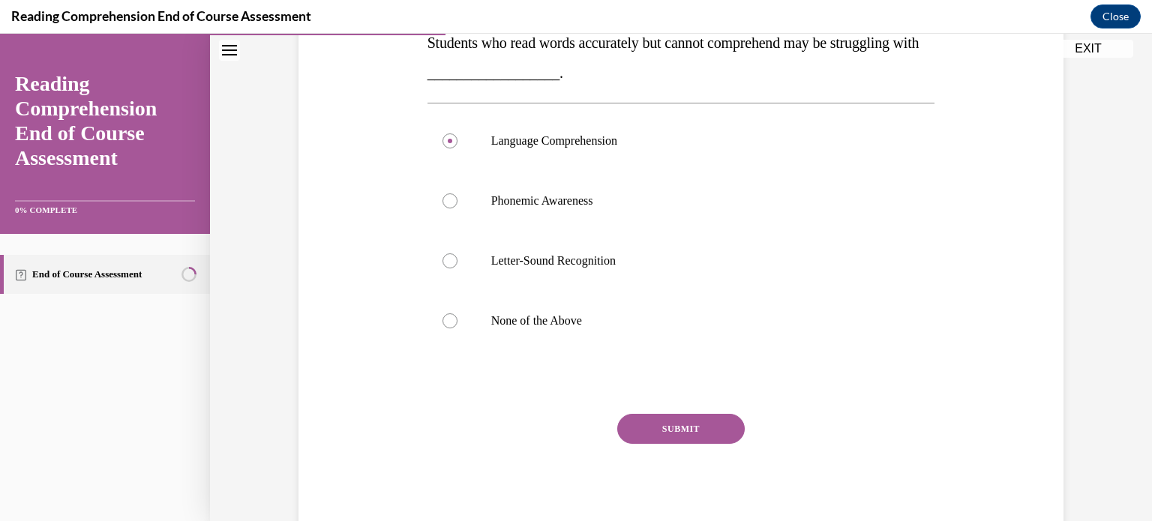
click at [663, 424] on button "SUBMIT" at bounding box center [681, 429] width 128 height 30
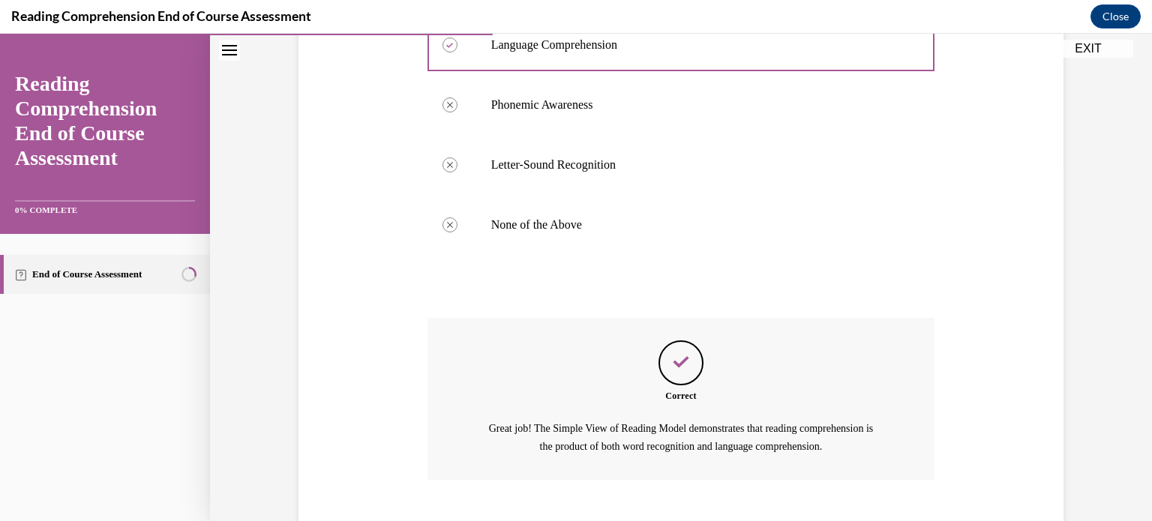
scroll to position [443, 0]
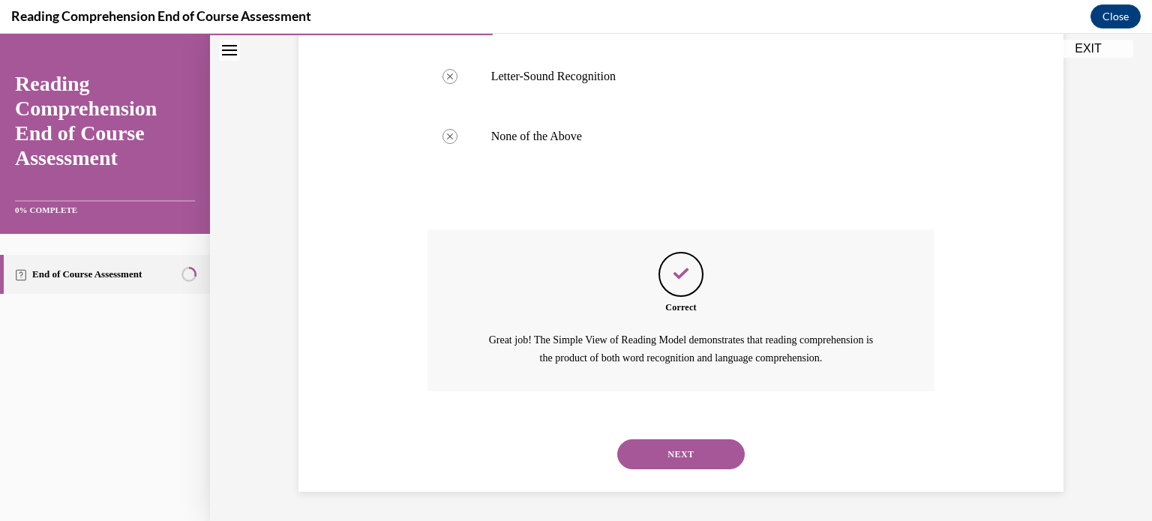
click at [670, 458] on button "NEXT" at bounding box center [681, 455] width 128 height 30
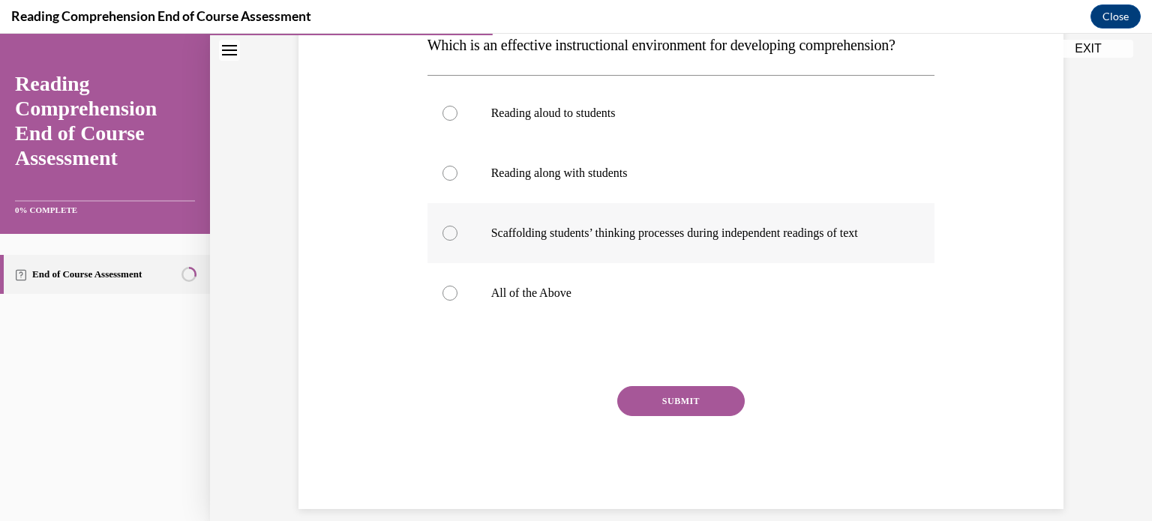
scroll to position [257, 0]
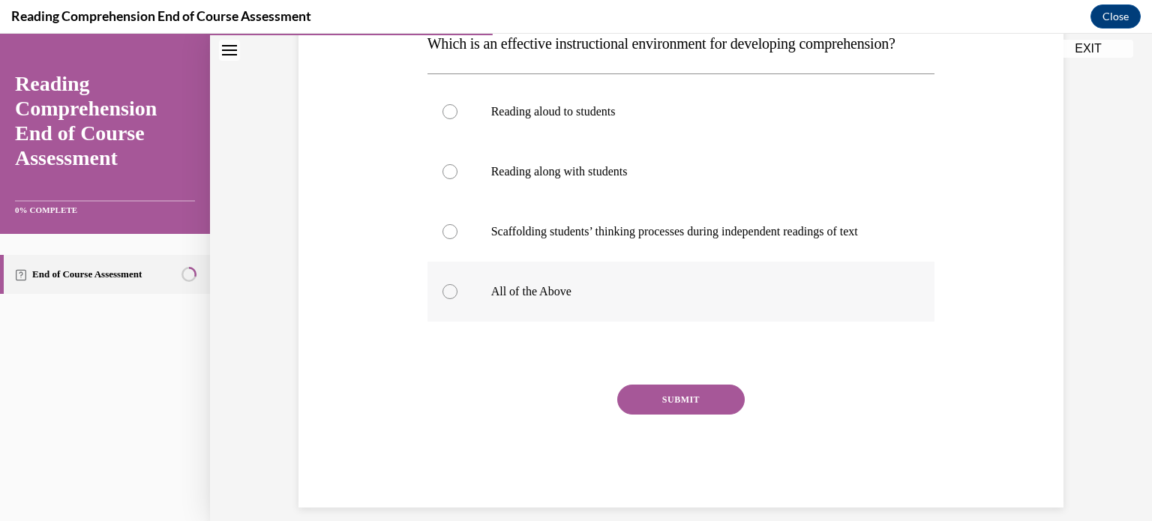
click at [444, 311] on label "All of the Above" at bounding box center [682, 292] width 508 height 60
click at [444, 299] on input "All of the Above" at bounding box center [450, 291] width 15 height 15
radio input "true"
click at [654, 415] on button "SUBMIT" at bounding box center [681, 400] width 128 height 30
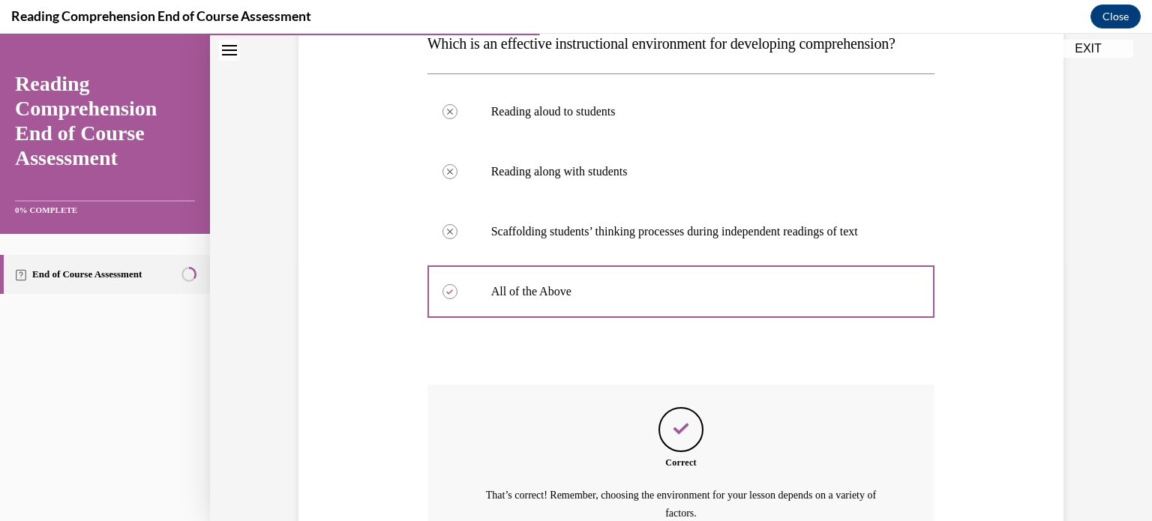
scroll to position [443, 0]
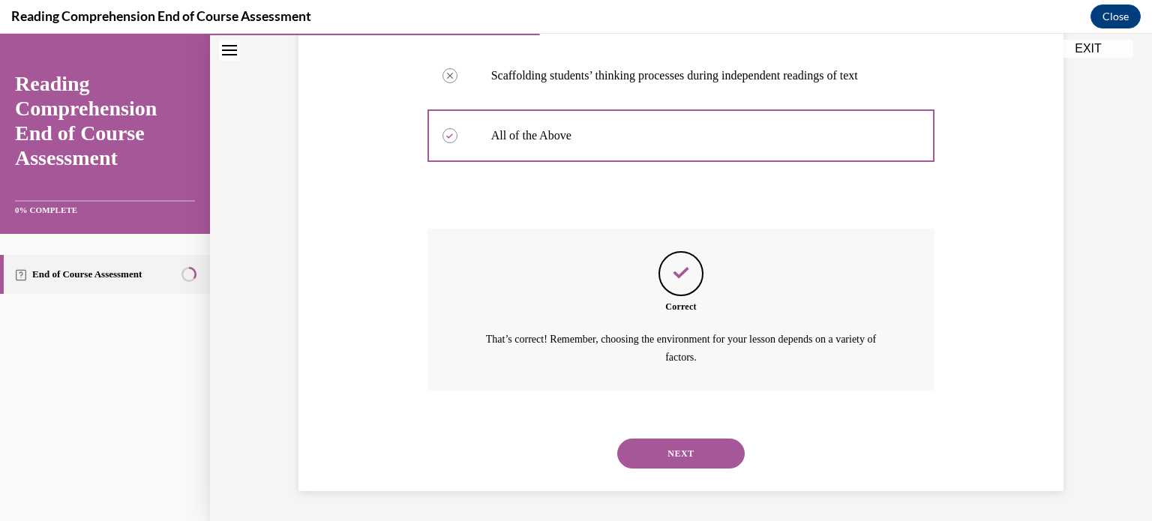
click at [658, 452] on button "NEXT" at bounding box center [681, 454] width 128 height 30
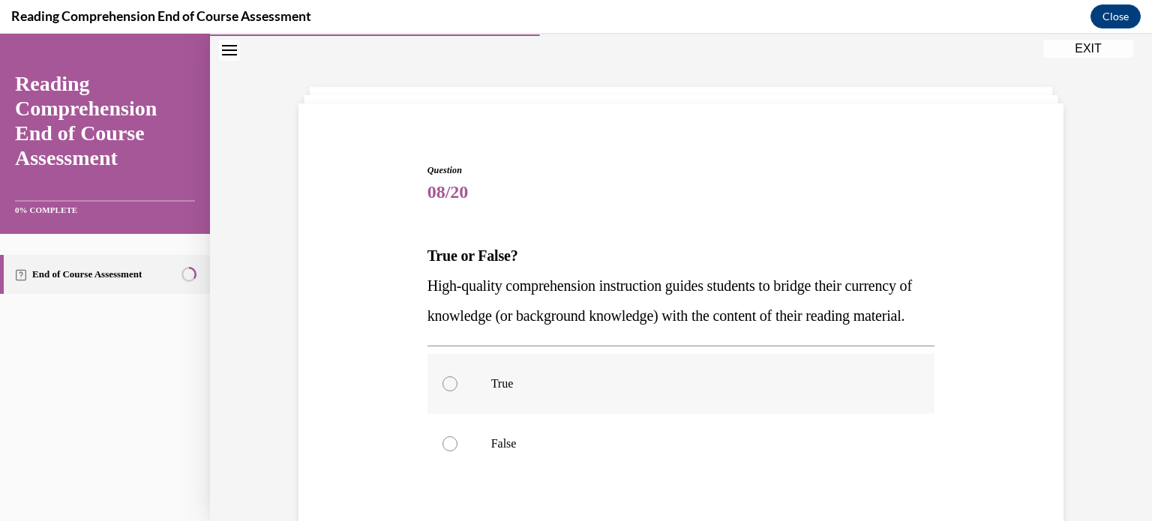
click at [444, 392] on div at bounding box center [450, 384] width 15 height 15
click at [444, 392] on input "True" at bounding box center [450, 384] width 15 height 15
radio input "true"
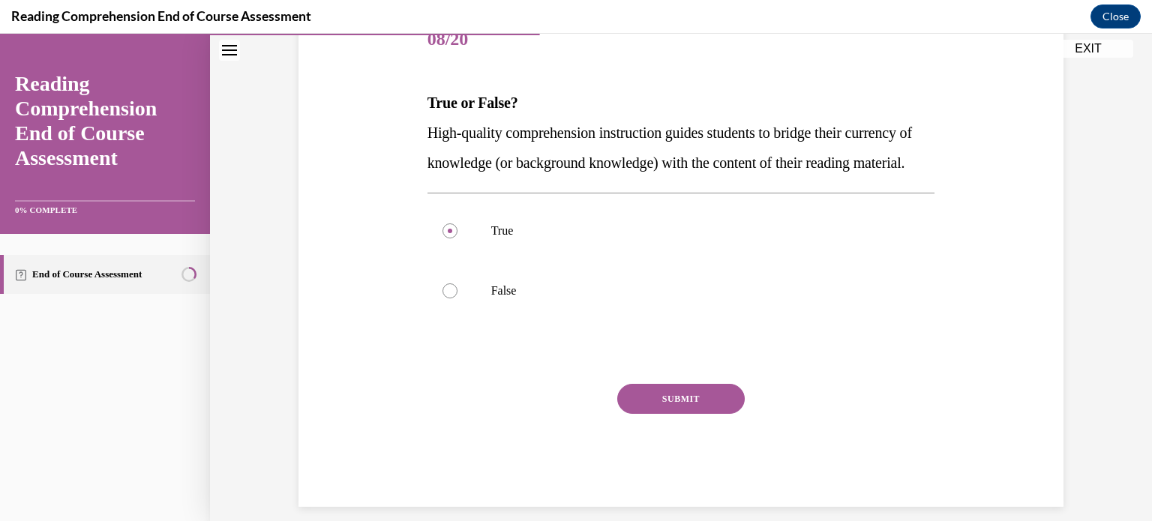
click at [659, 414] on button "SUBMIT" at bounding box center [681, 399] width 128 height 30
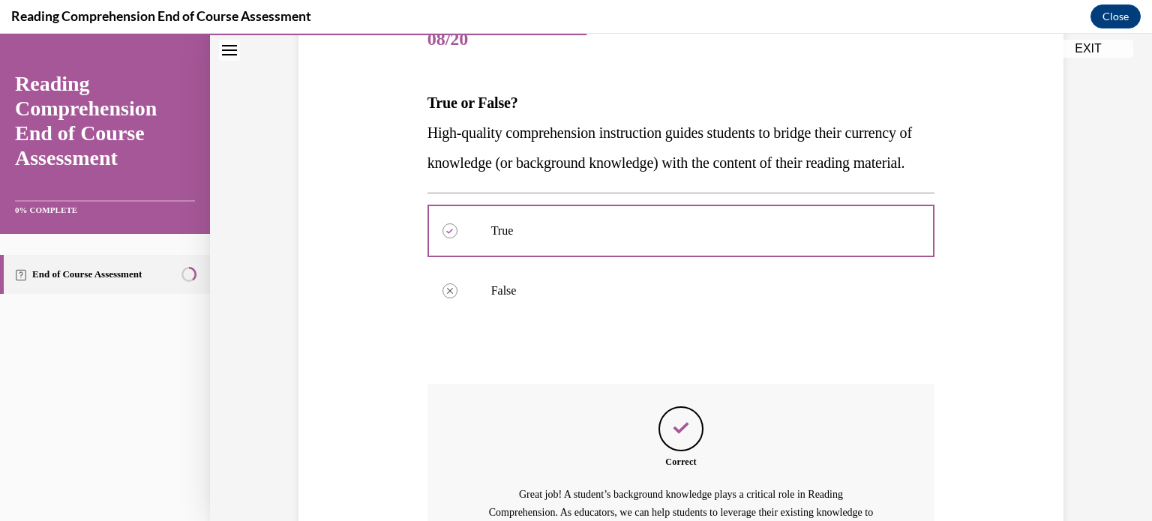
scroll to position [400, 0]
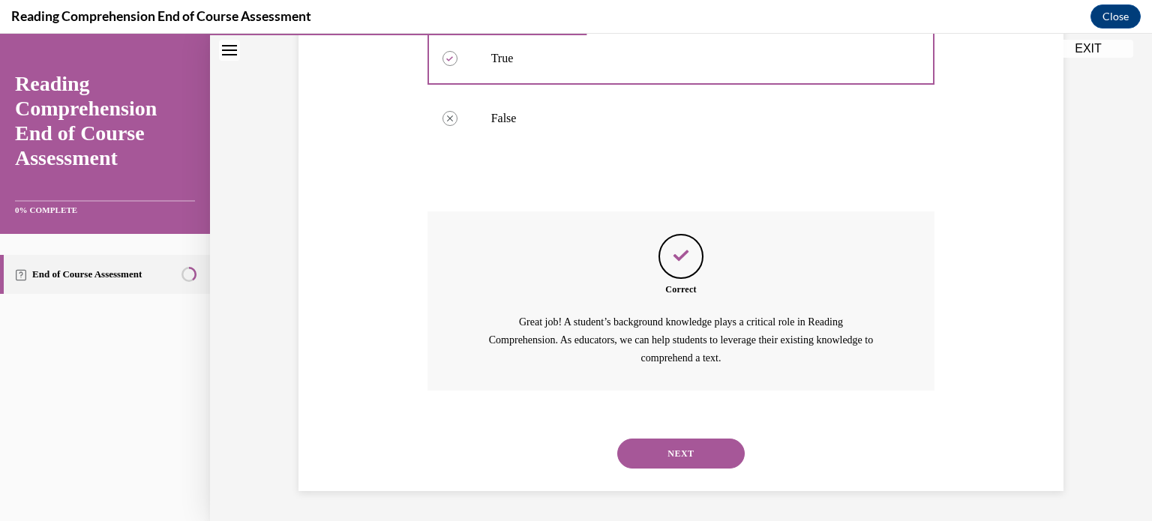
click at [665, 452] on button "NEXT" at bounding box center [681, 454] width 128 height 30
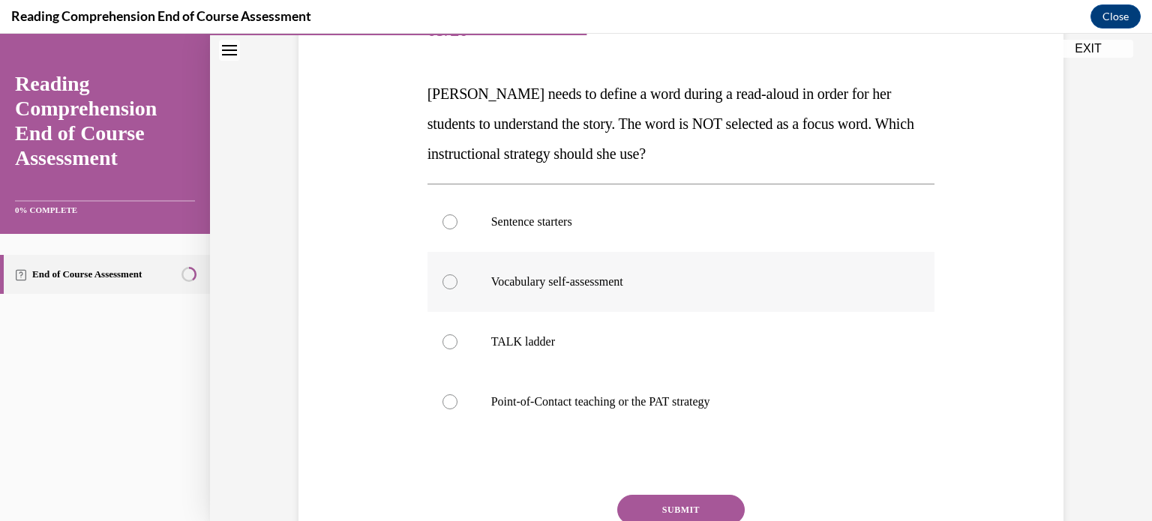
scroll to position [206, 0]
click at [445, 403] on div at bounding box center [450, 402] width 15 height 15
click at [445, 403] on input "Point-of-Contact teaching or the PAT strategy" at bounding box center [450, 402] width 15 height 15
radio input "true"
click at [642, 507] on button "SUBMIT" at bounding box center [681, 511] width 128 height 30
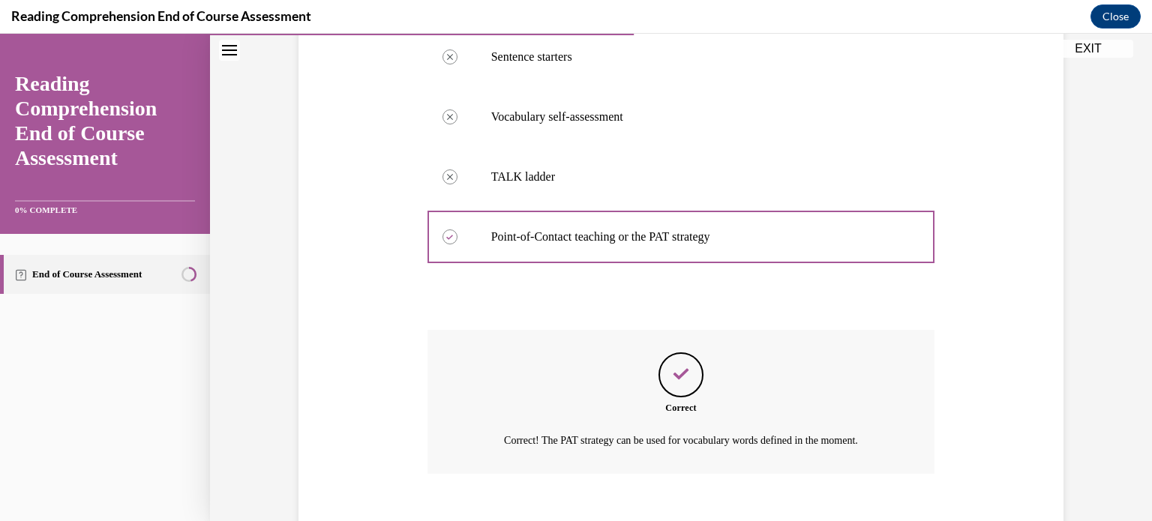
scroll to position [455, 0]
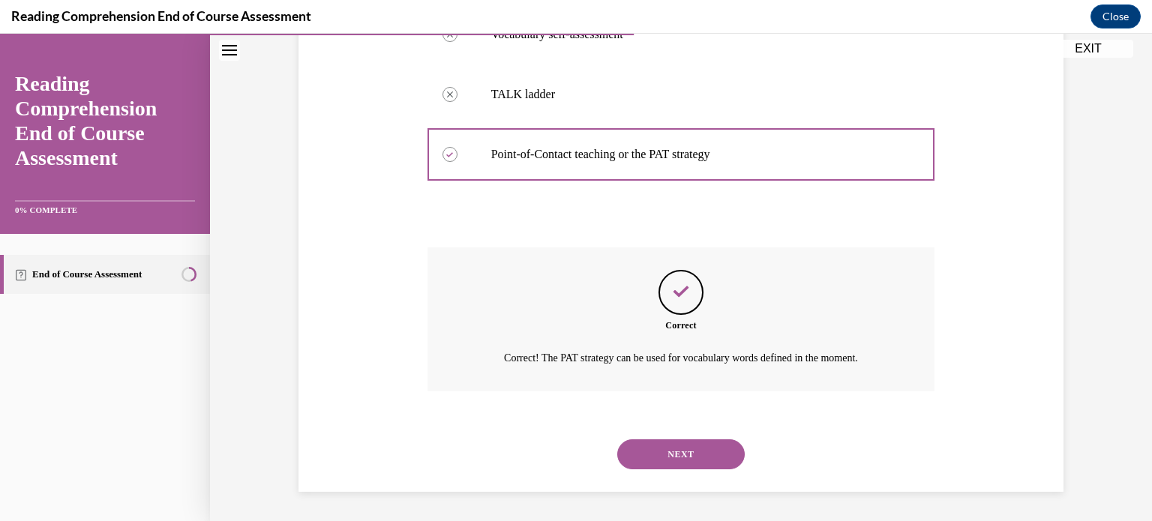
click at [672, 461] on button "NEXT" at bounding box center [681, 455] width 128 height 30
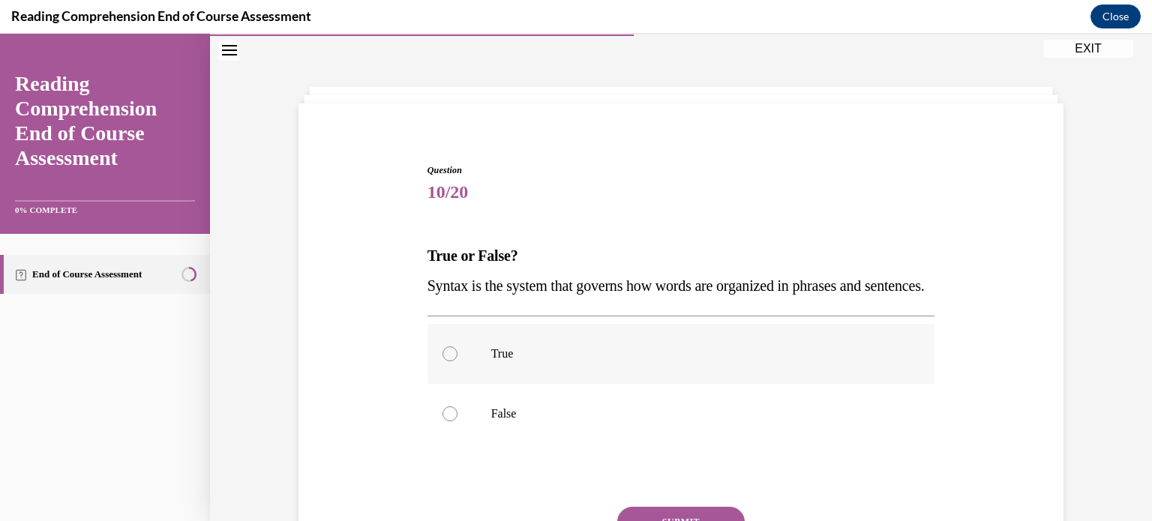
click at [446, 362] on div at bounding box center [450, 354] width 15 height 15
click at [446, 362] on input "True" at bounding box center [450, 354] width 15 height 15
radio input "true"
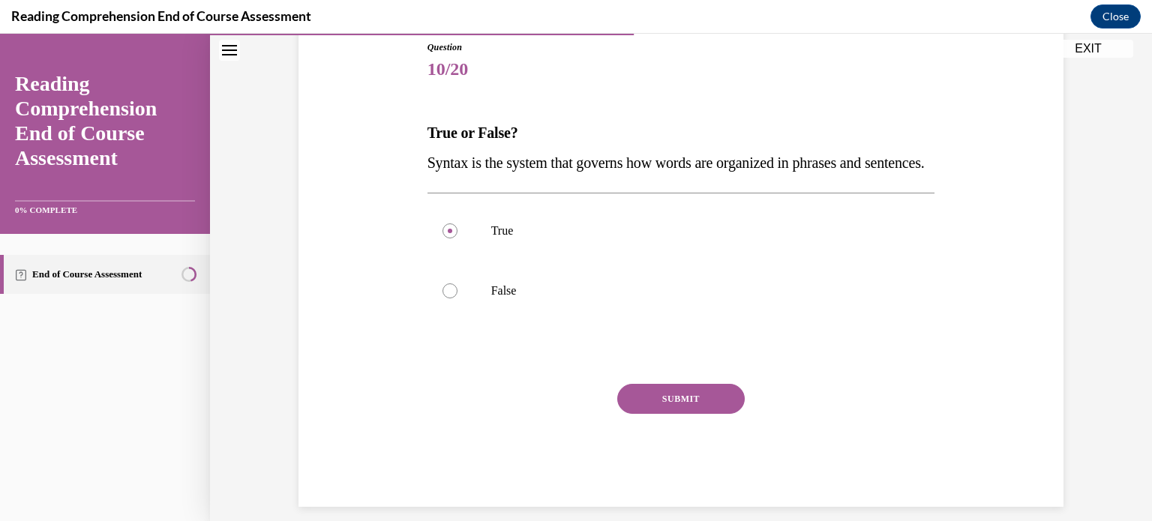
click at [659, 414] on button "SUBMIT" at bounding box center [681, 399] width 128 height 30
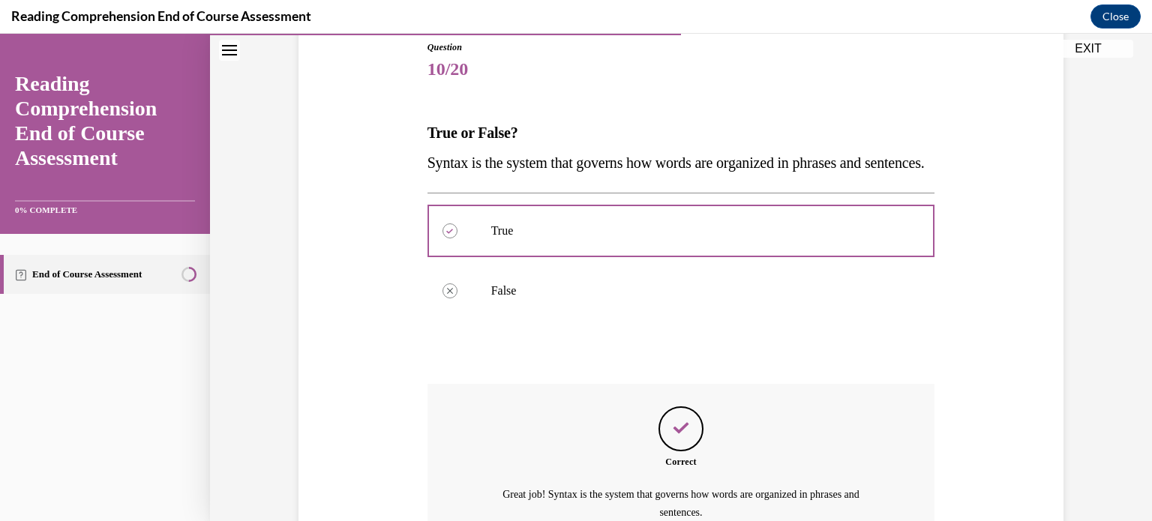
scroll to position [324, 0]
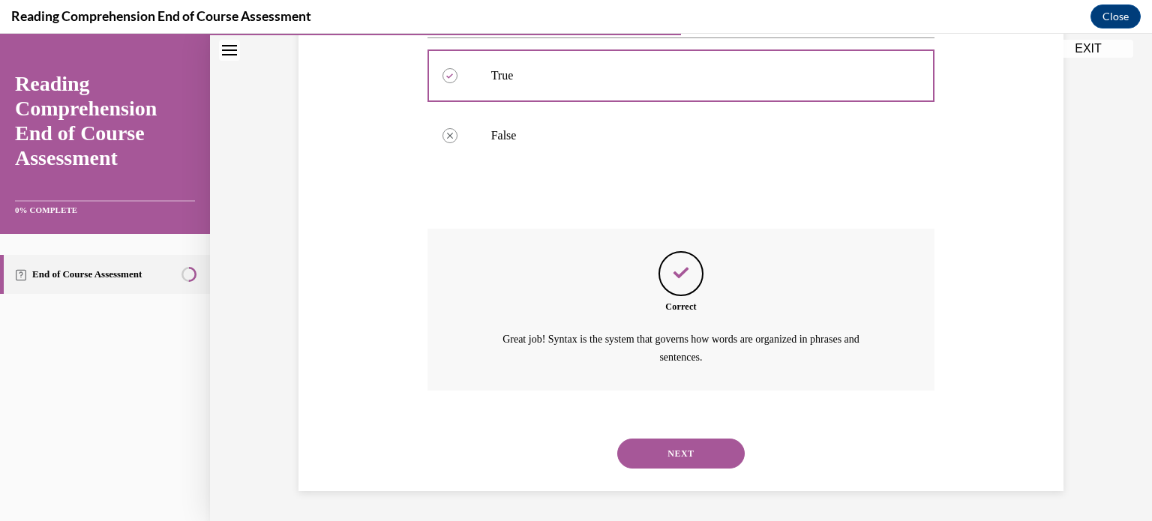
click at [665, 469] on button "NEXT" at bounding box center [681, 454] width 128 height 30
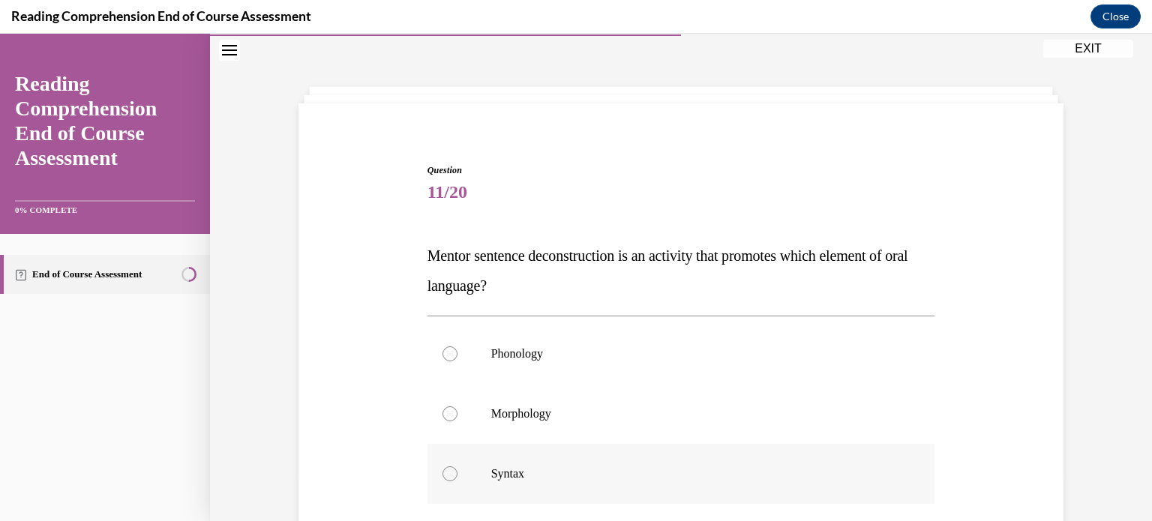
click at [444, 473] on div at bounding box center [450, 474] width 15 height 15
click at [444, 473] on input "Syntax" at bounding box center [450, 474] width 15 height 15
radio input "true"
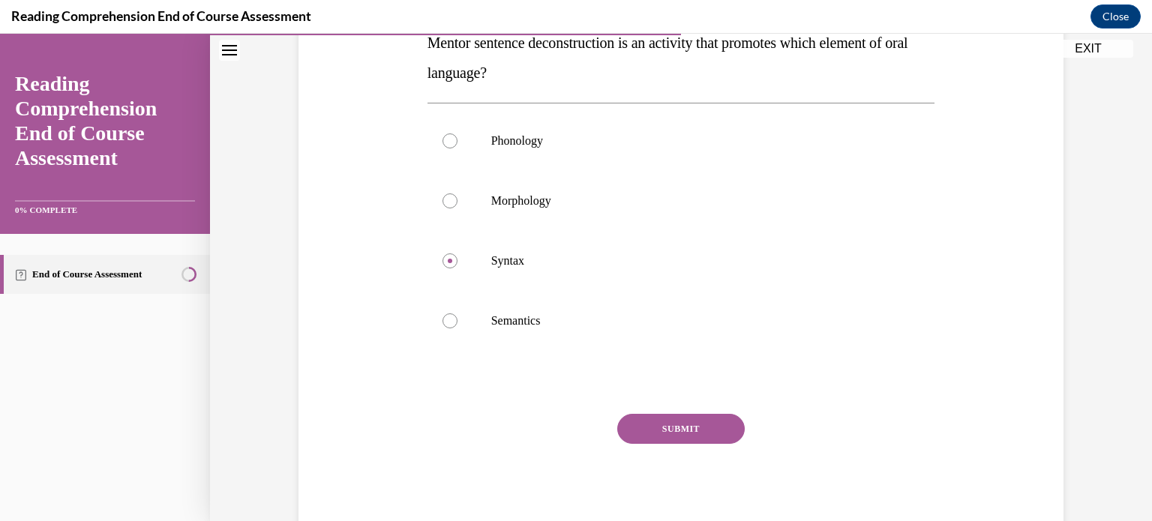
click at [684, 428] on button "SUBMIT" at bounding box center [681, 429] width 128 height 30
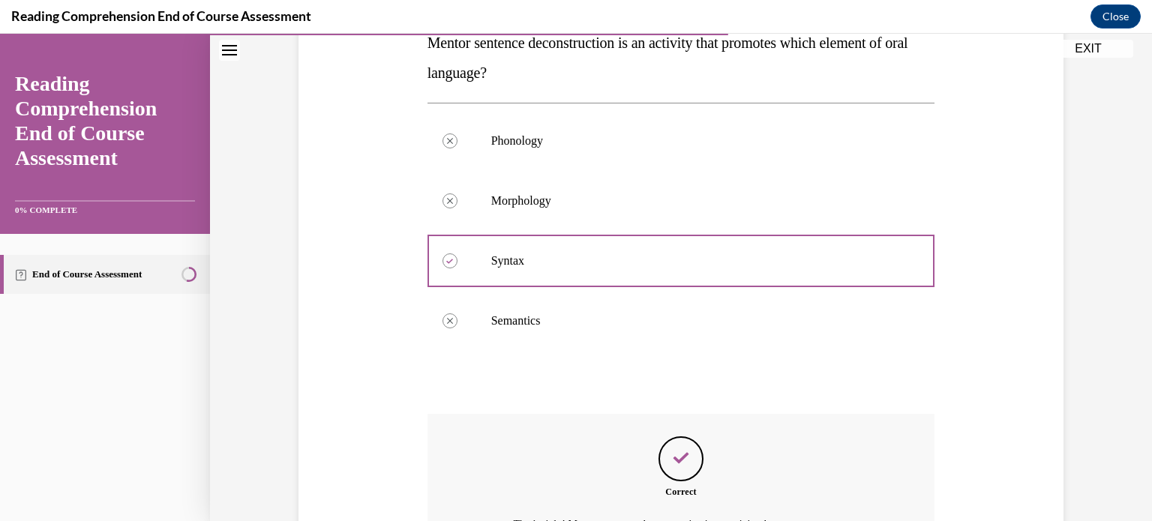
scroll to position [443, 0]
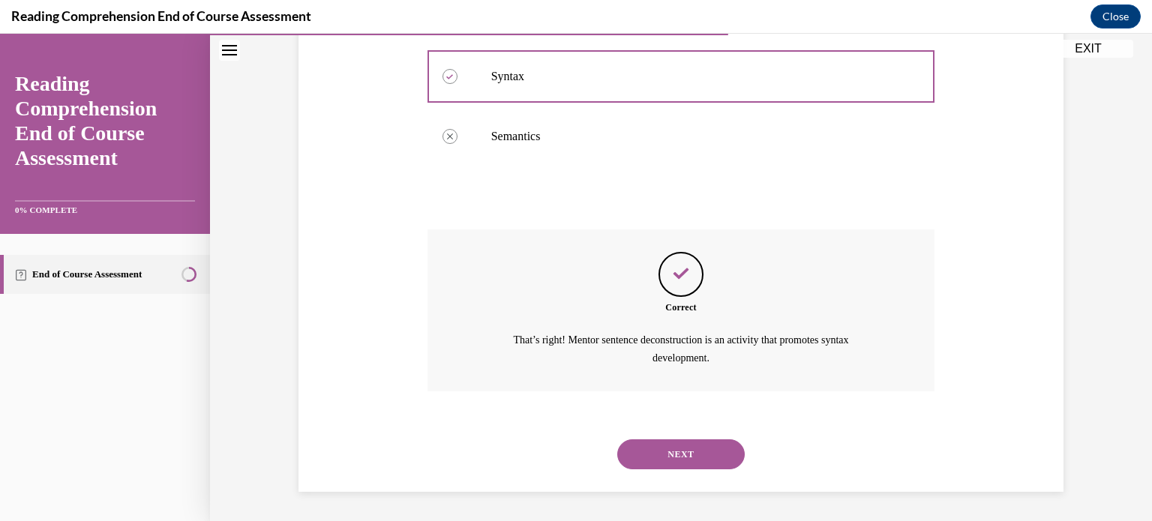
click at [679, 457] on button "NEXT" at bounding box center [681, 455] width 128 height 30
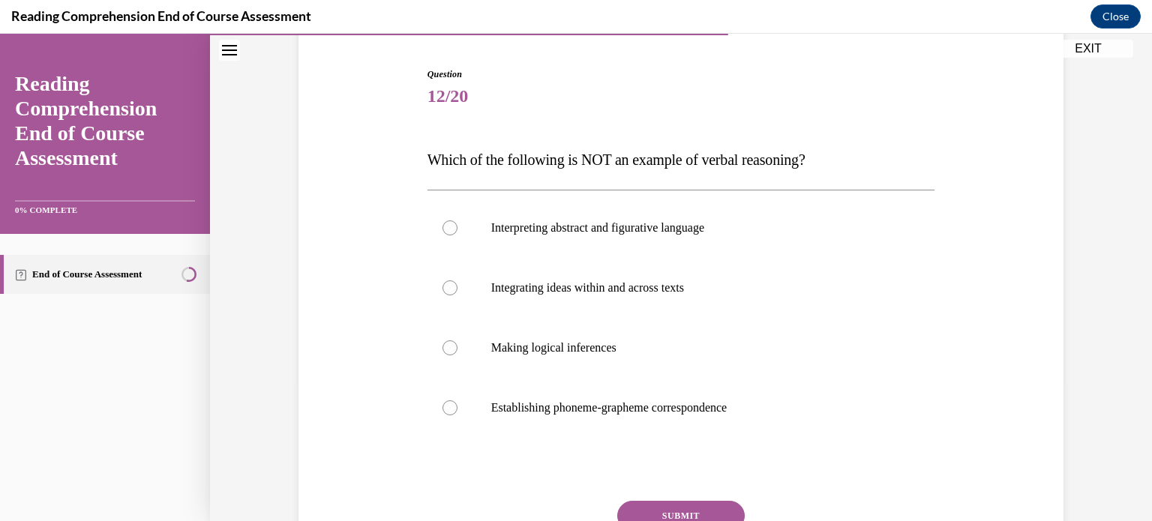
scroll to position [147, 0]
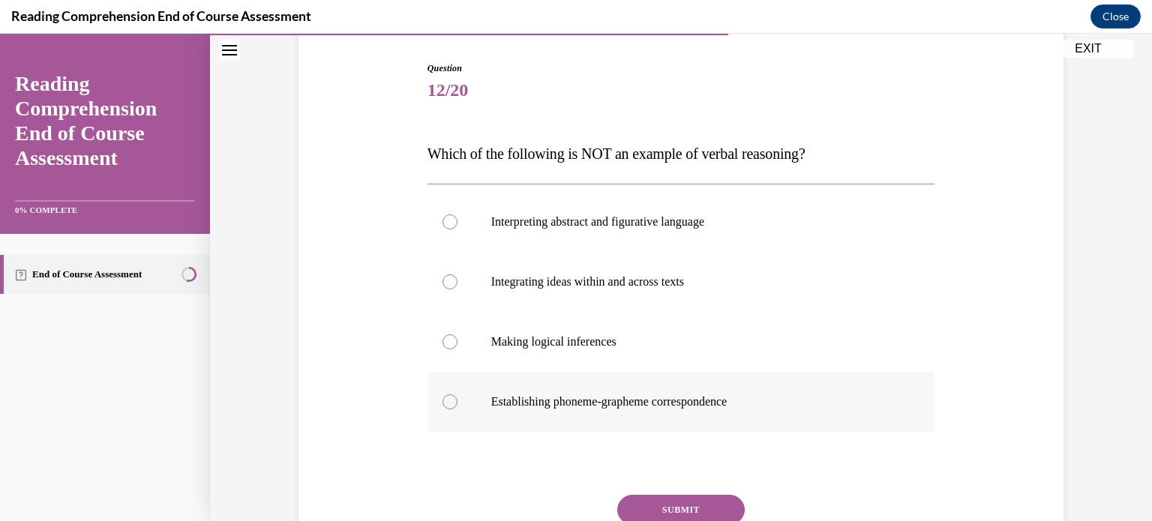
click at [443, 401] on div at bounding box center [450, 402] width 15 height 15
click at [443, 401] on input "Establishing phoneme-grapheme correspondence" at bounding box center [450, 402] width 15 height 15
radio input "true"
click at [641, 506] on button "SUBMIT" at bounding box center [681, 510] width 128 height 30
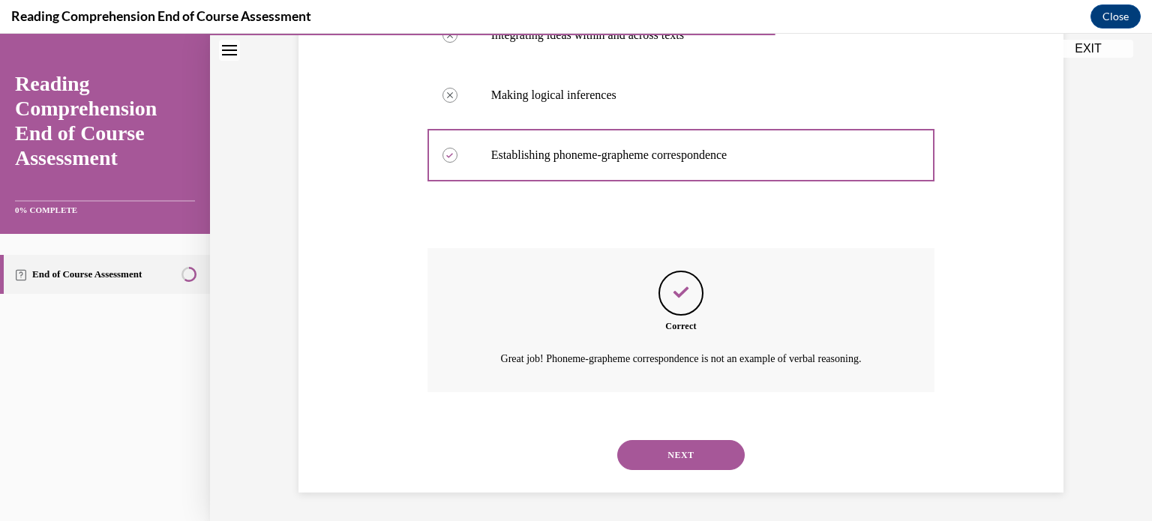
scroll to position [395, 0]
click at [668, 460] on button "NEXT" at bounding box center [681, 455] width 128 height 30
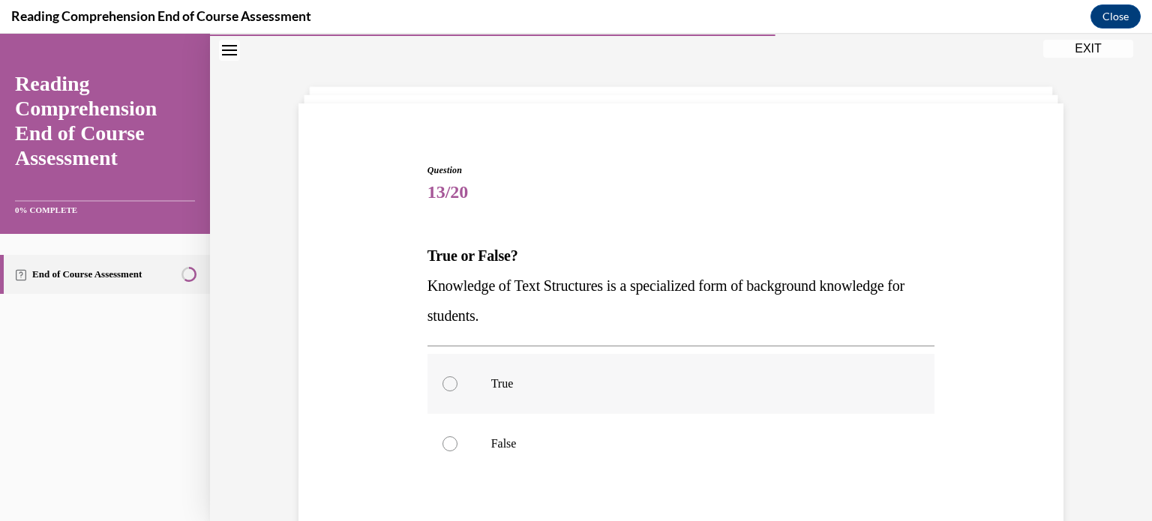
click at [443, 378] on div at bounding box center [450, 384] width 15 height 15
click at [443, 378] on input "True" at bounding box center [450, 384] width 15 height 15
radio input "true"
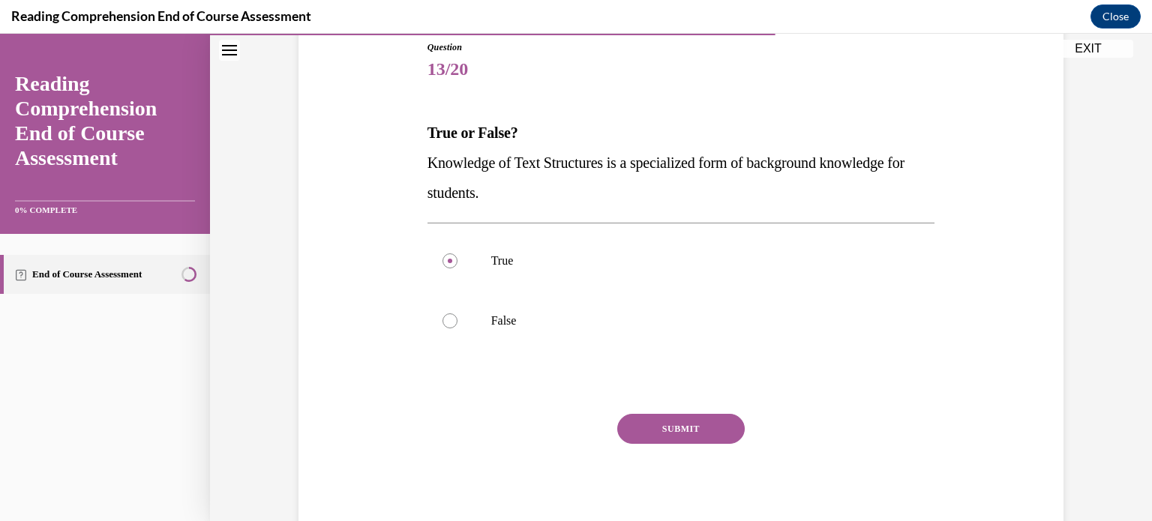
click at [656, 431] on button "SUBMIT" at bounding box center [681, 429] width 128 height 30
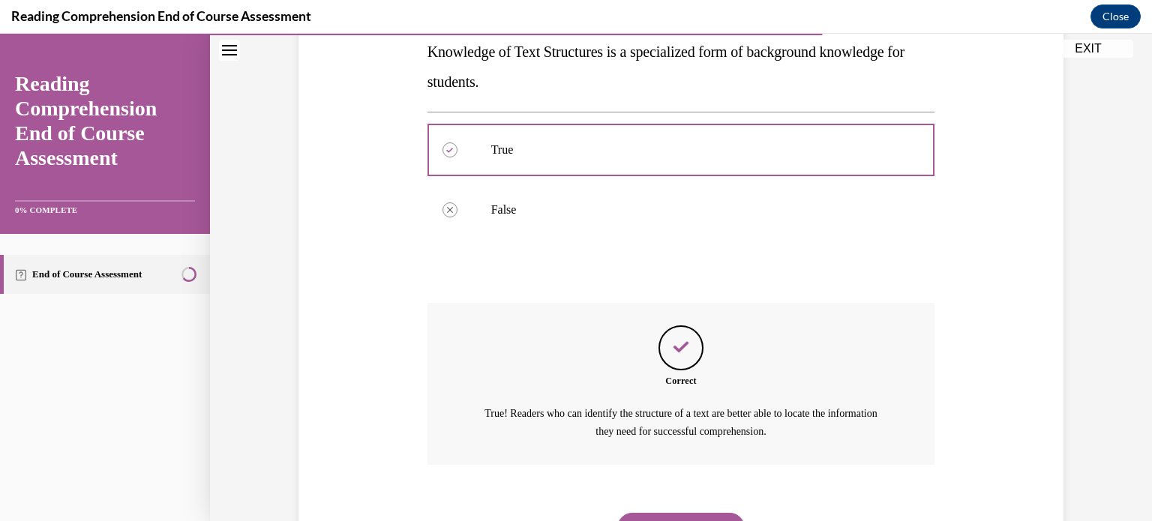
scroll to position [353, 0]
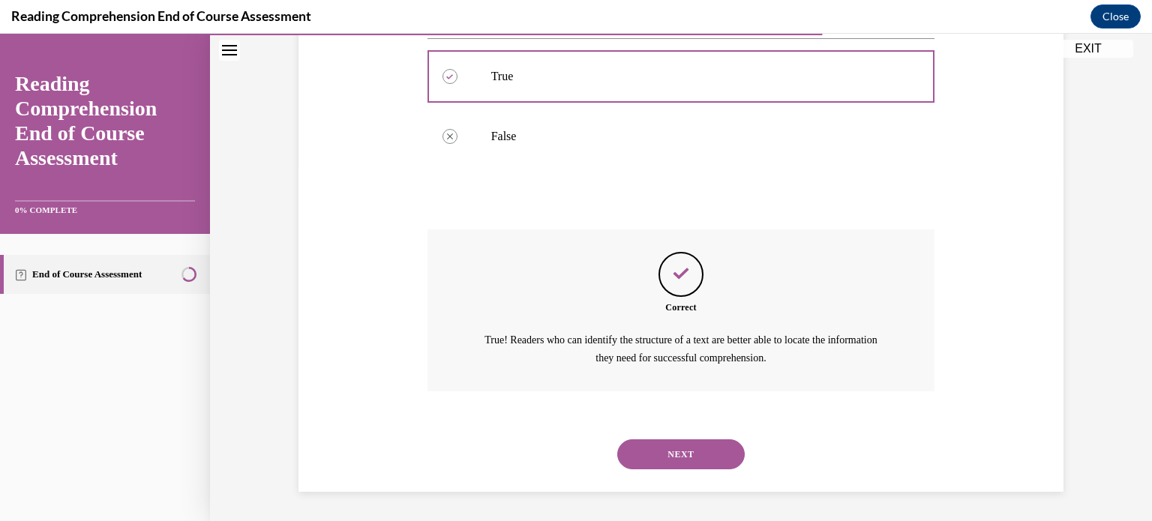
click at [671, 458] on button "NEXT" at bounding box center [681, 455] width 128 height 30
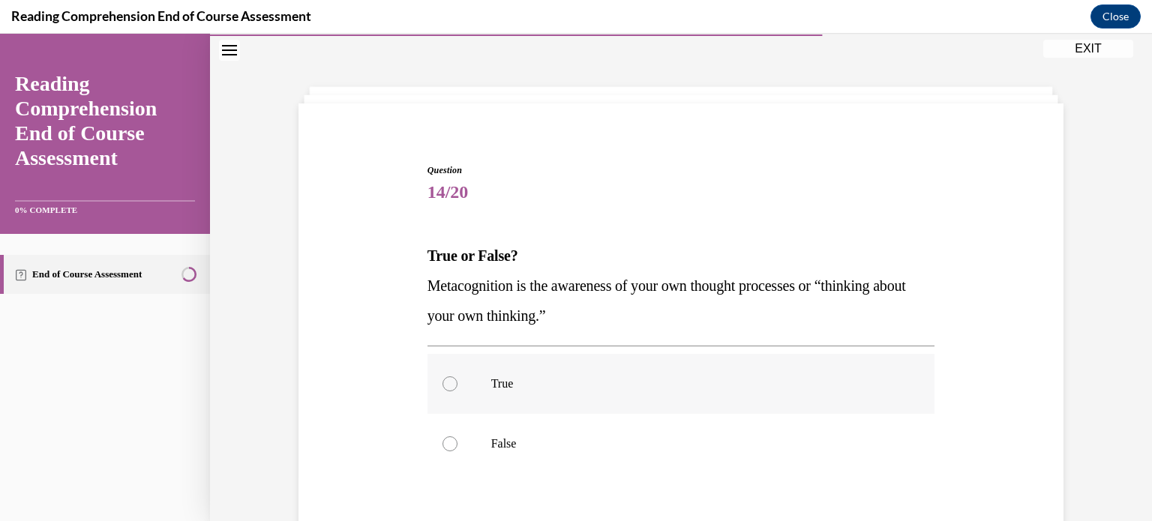
click at [446, 378] on div at bounding box center [450, 384] width 15 height 15
click at [446, 378] on input "True" at bounding box center [450, 384] width 15 height 15
radio input "true"
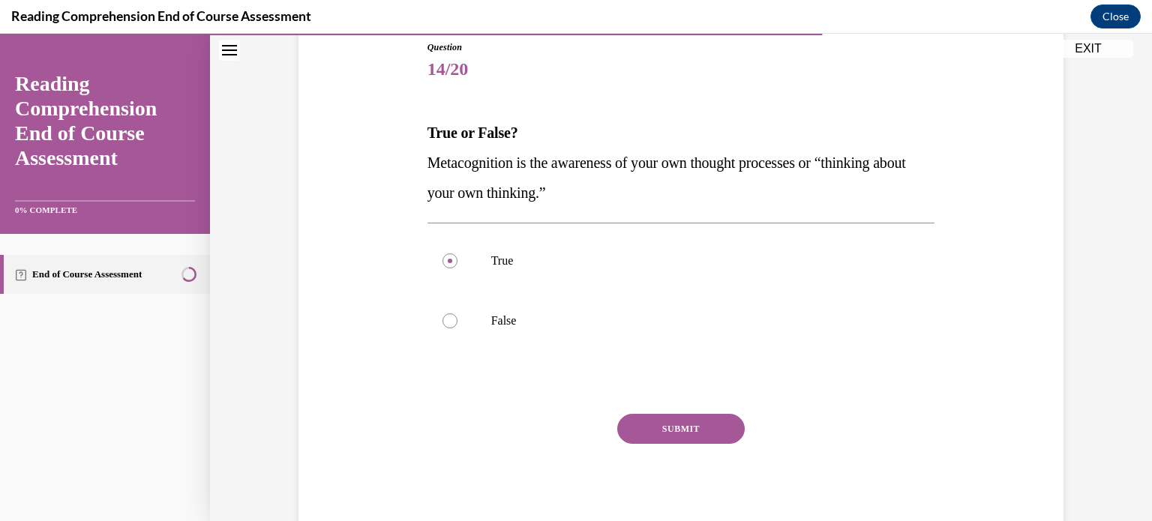
click at [661, 422] on button "SUBMIT" at bounding box center [681, 429] width 128 height 30
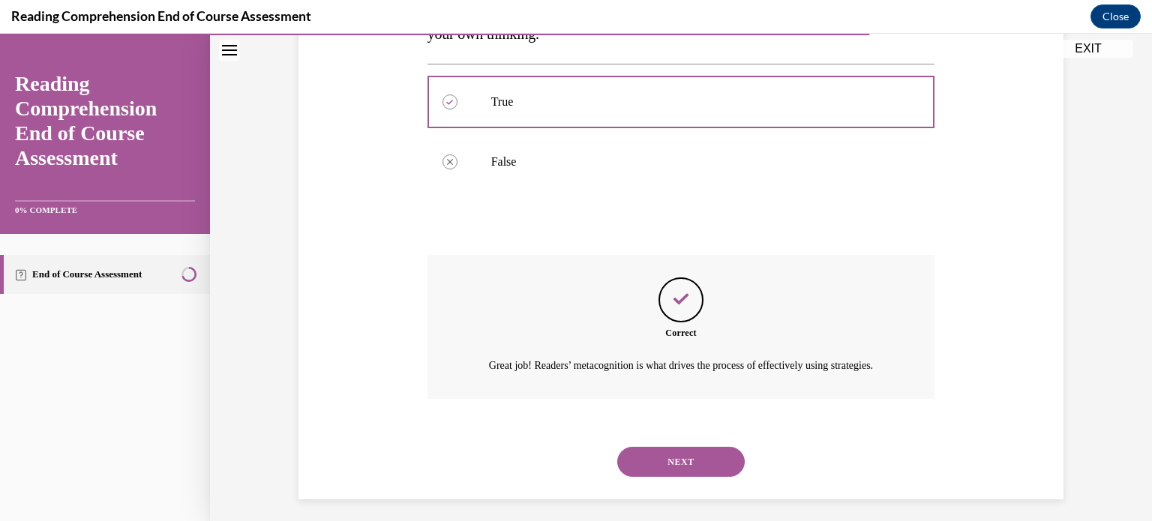
scroll to position [335, 0]
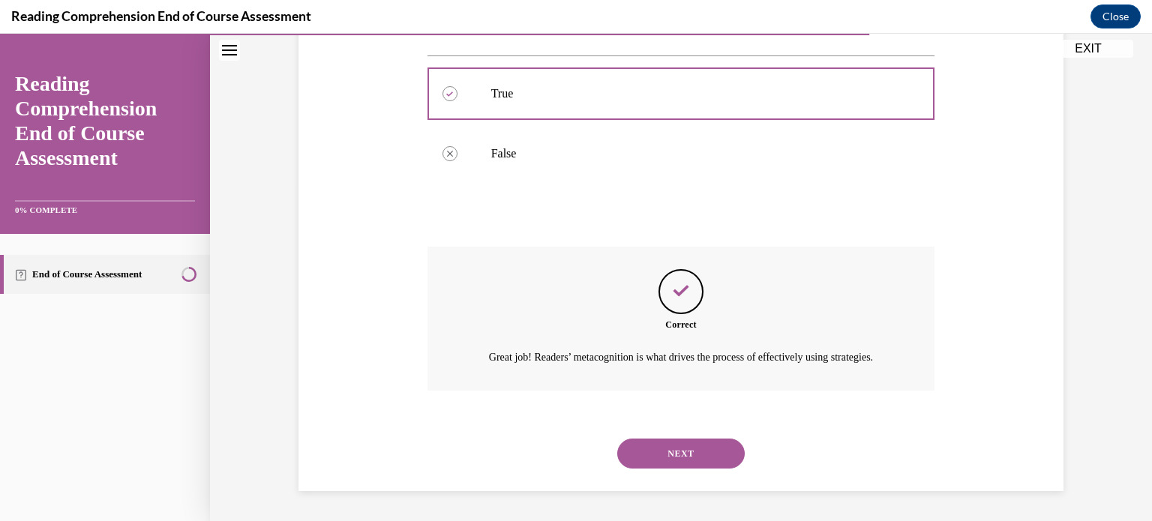
click at [669, 469] on button "NEXT" at bounding box center [681, 454] width 128 height 30
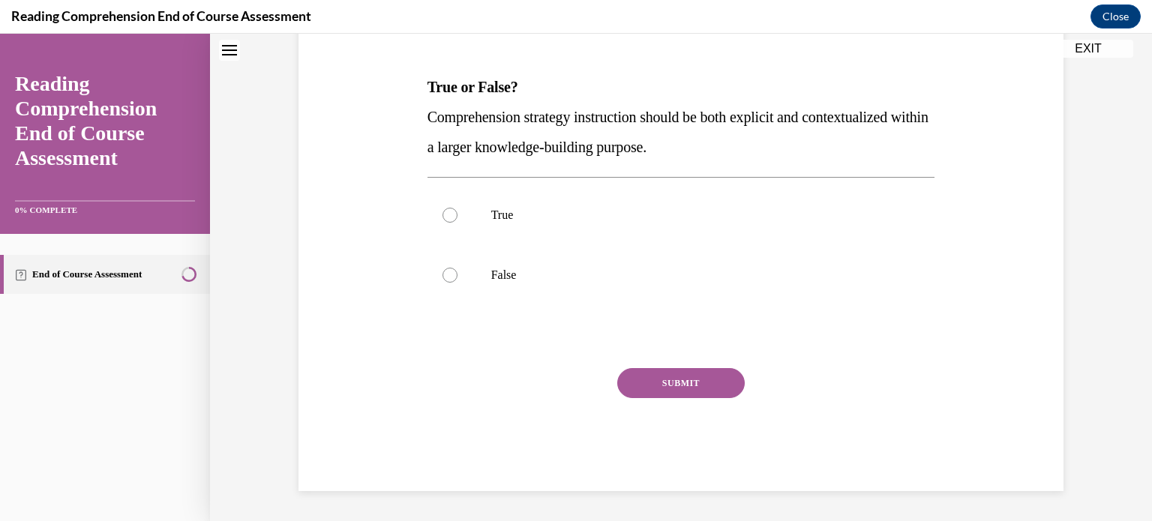
scroll to position [45, 0]
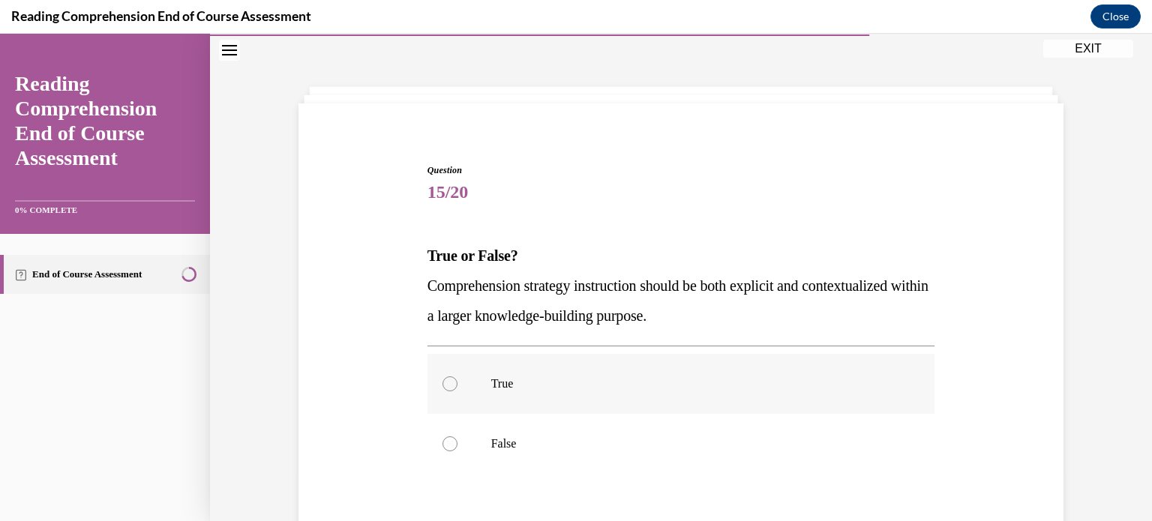
click at [443, 383] on div at bounding box center [450, 384] width 15 height 15
click at [443, 383] on input "True" at bounding box center [450, 384] width 15 height 15
radio input "true"
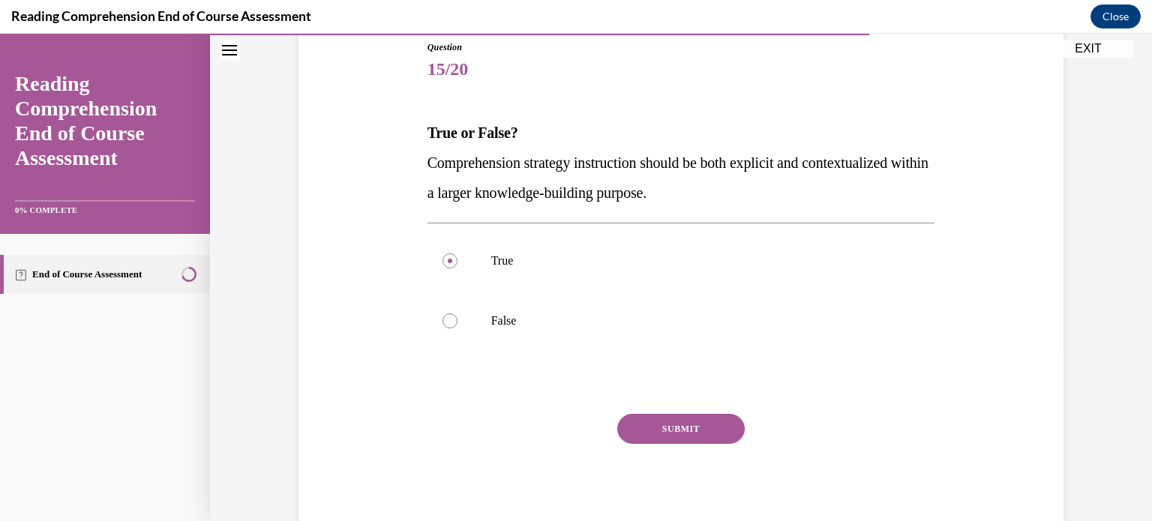
click at [637, 427] on button "SUBMIT" at bounding box center [681, 429] width 128 height 30
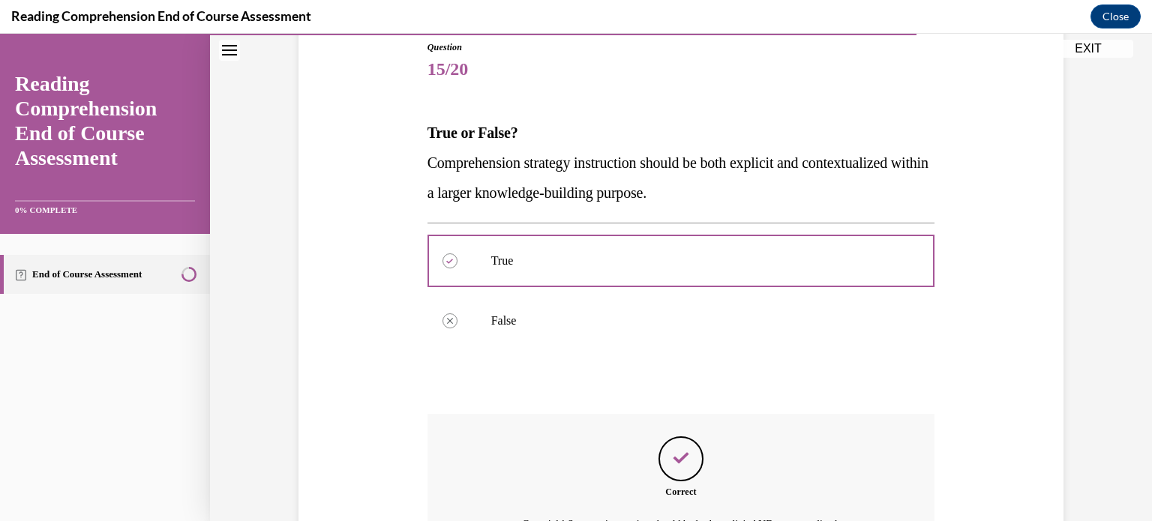
scroll to position [335, 0]
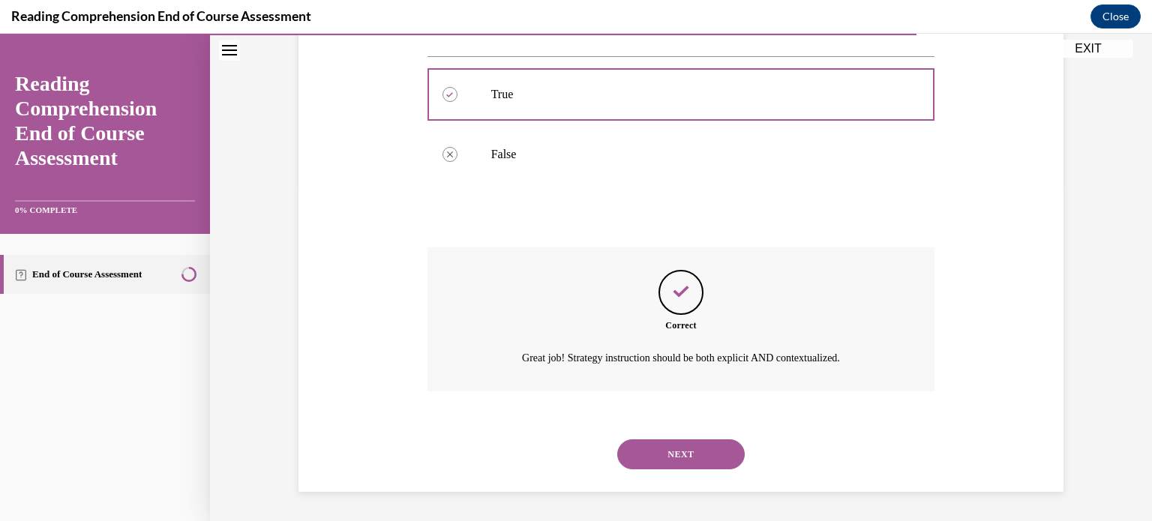
click at [654, 449] on button "NEXT" at bounding box center [681, 455] width 128 height 30
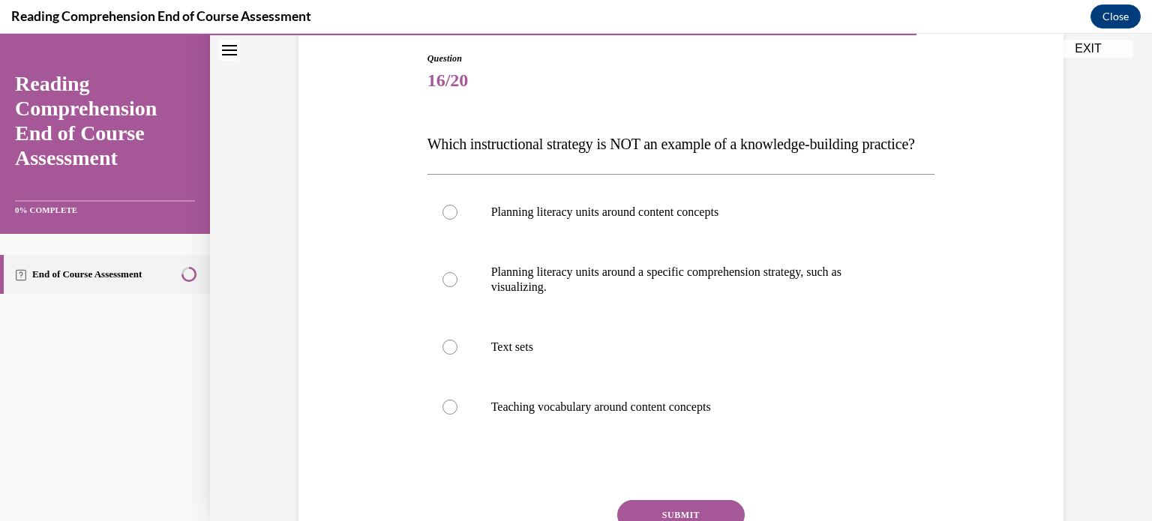
scroll to position [158, 0]
click at [444, 286] on div at bounding box center [450, 278] width 15 height 15
click at [444, 286] on input "Planning literacy units around a specific comprehension strategy, such as visua…" at bounding box center [450, 278] width 15 height 15
radio input "true"
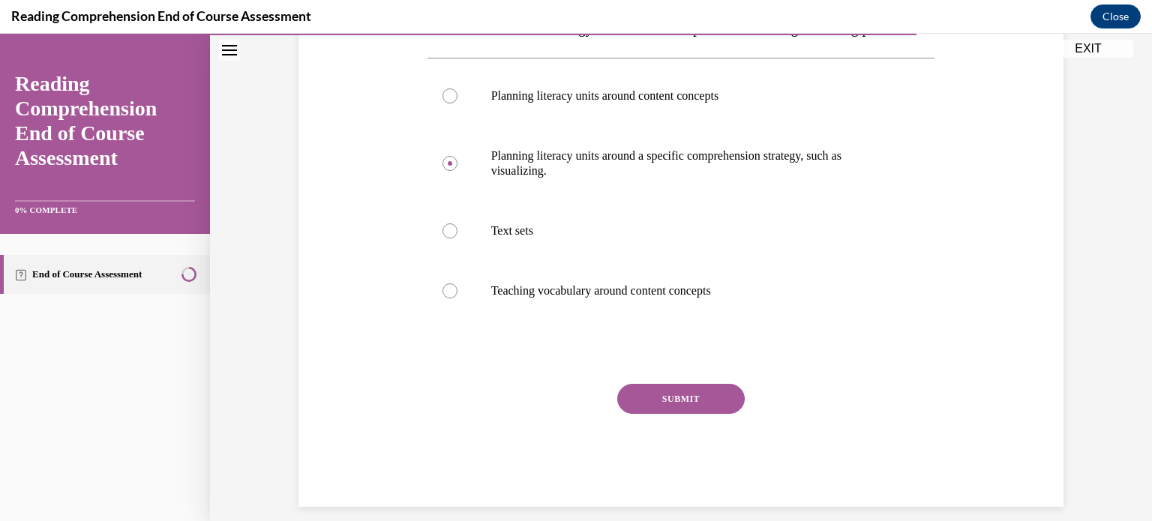
click at [652, 414] on button "SUBMIT" at bounding box center [681, 399] width 128 height 30
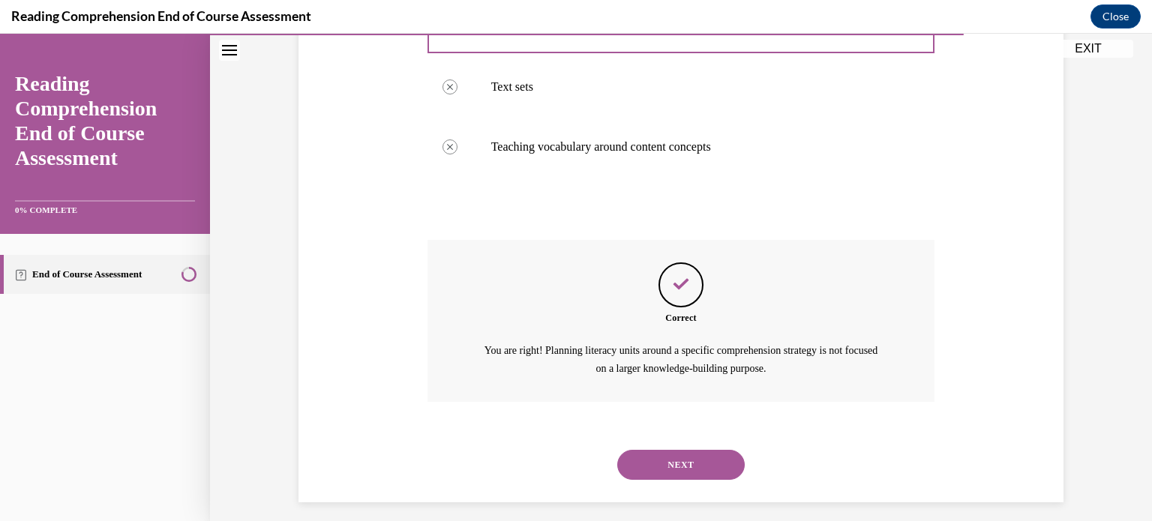
scroll to position [458, 0]
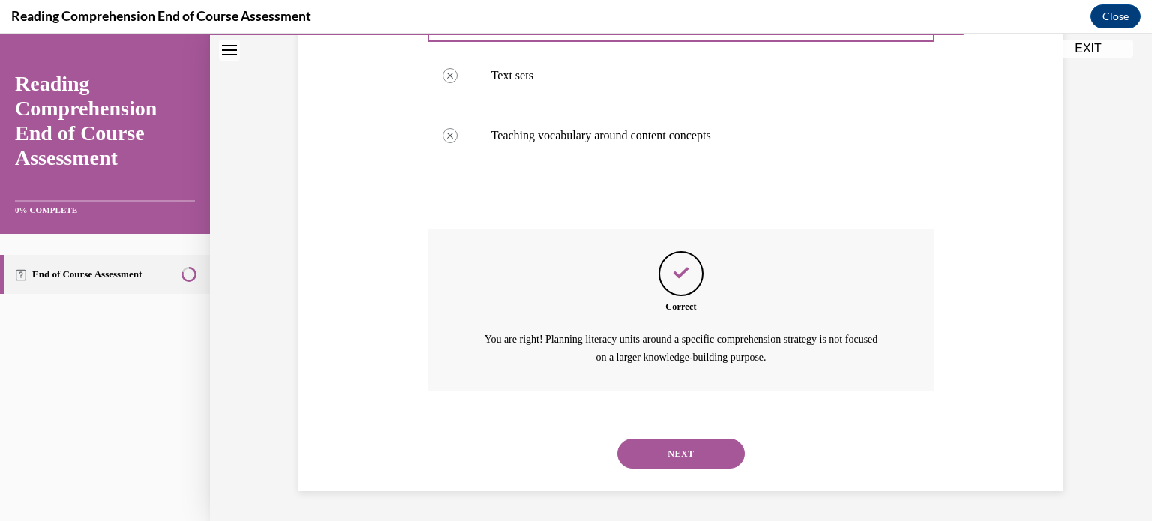
click at [663, 452] on button "NEXT" at bounding box center [681, 454] width 128 height 30
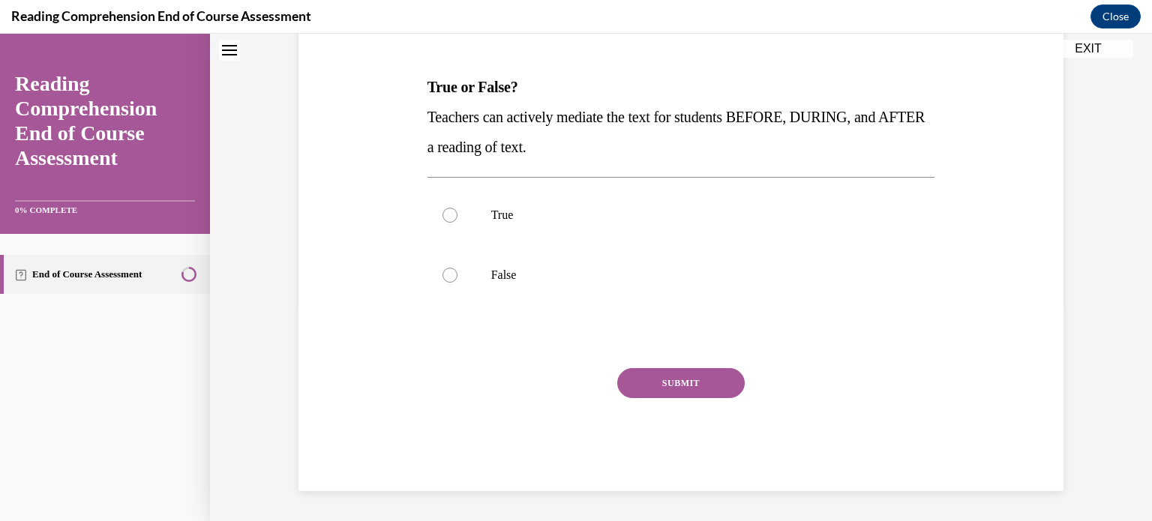
scroll to position [45, 0]
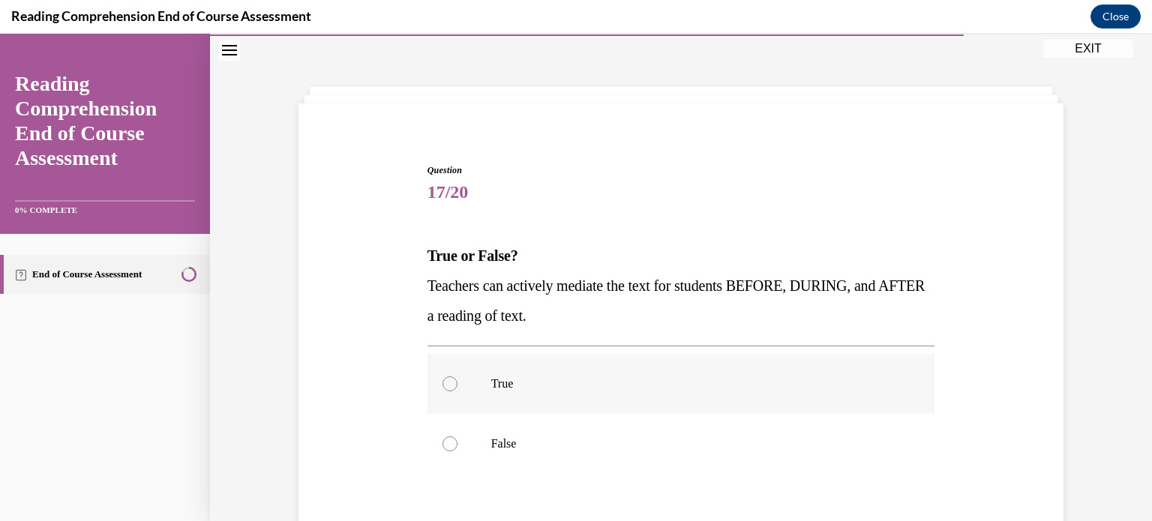
click at [448, 383] on div at bounding box center [450, 384] width 15 height 15
click at [448, 383] on input "True" at bounding box center [450, 384] width 15 height 15
radio input "true"
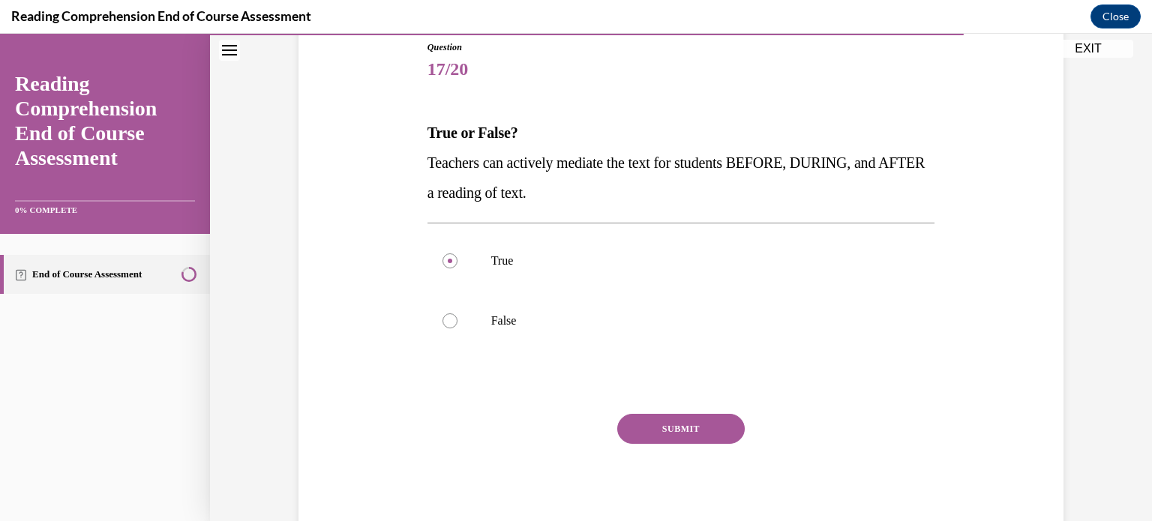
click at [650, 426] on button "SUBMIT" at bounding box center [681, 429] width 128 height 30
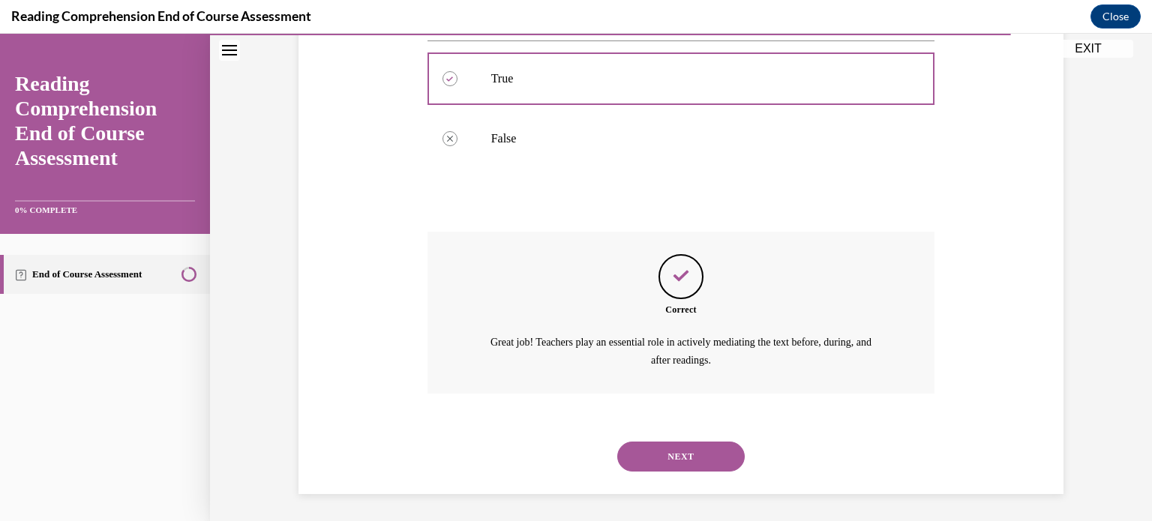
scroll to position [353, 0]
click at [660, 452] on button "NEXT" at bounding box center [681, 455] width 128 height 30
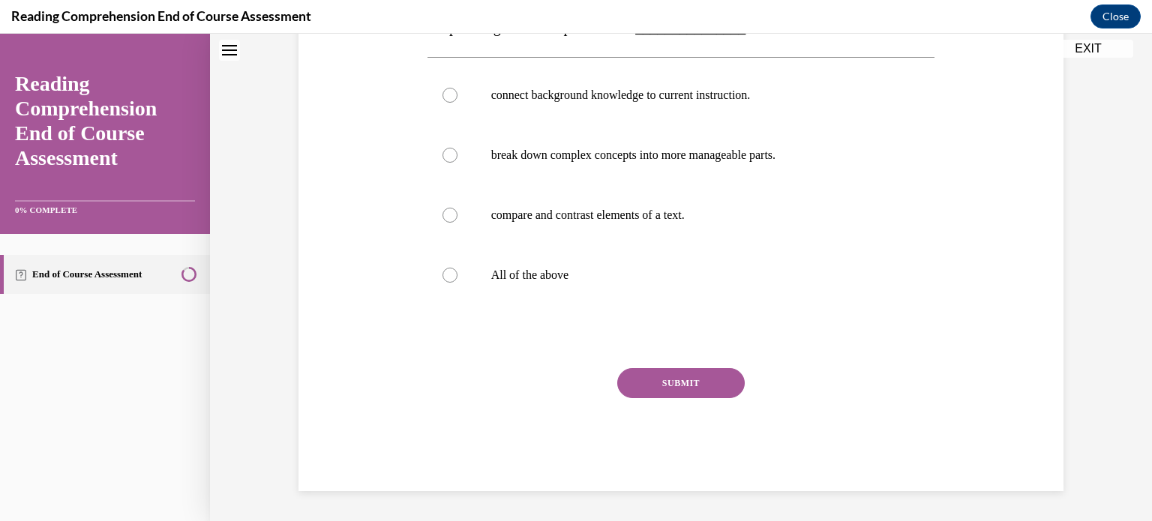
scroll to position [45, 0]
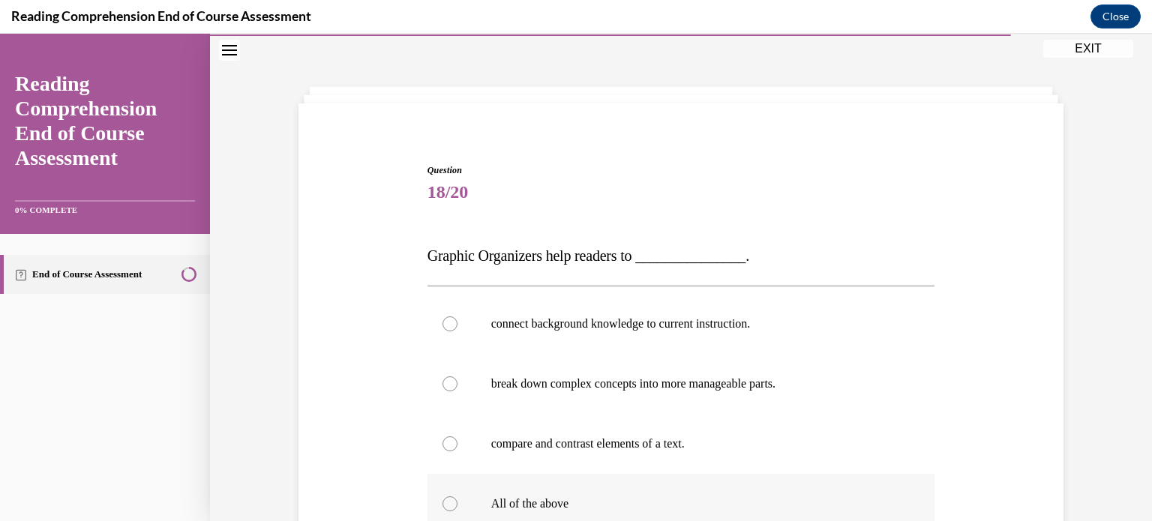
click at [444, 506] on div at bounding box center [450, 504] width 15 height 15
click at [444, 506] on input "All of the above" at bounding box center [450, 504] width 15 height 15
radio input "true"
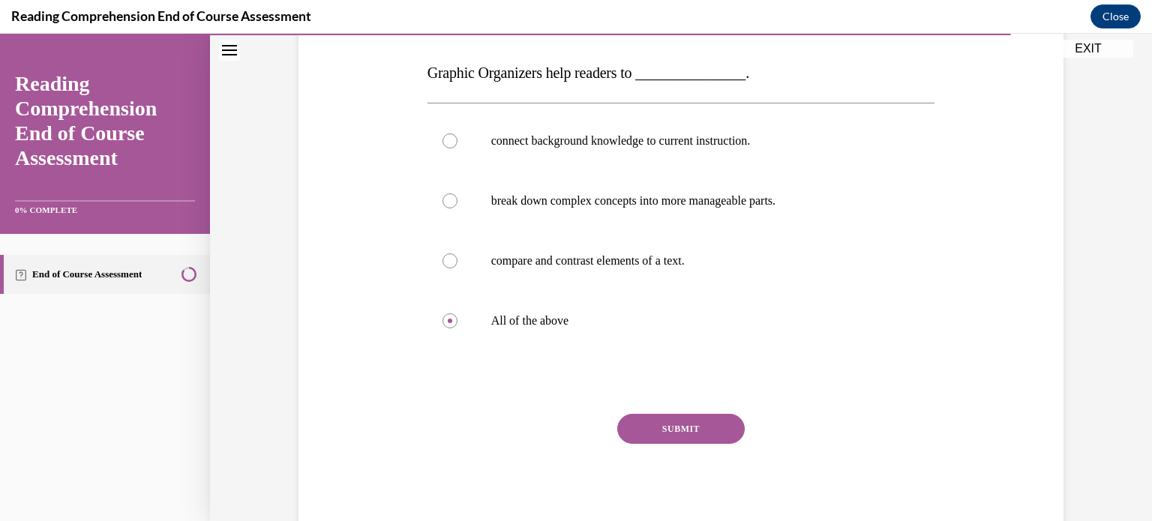
click at [657, 432] on button "SUBMIT" at bounding box center [681, 429] width 128 height 30
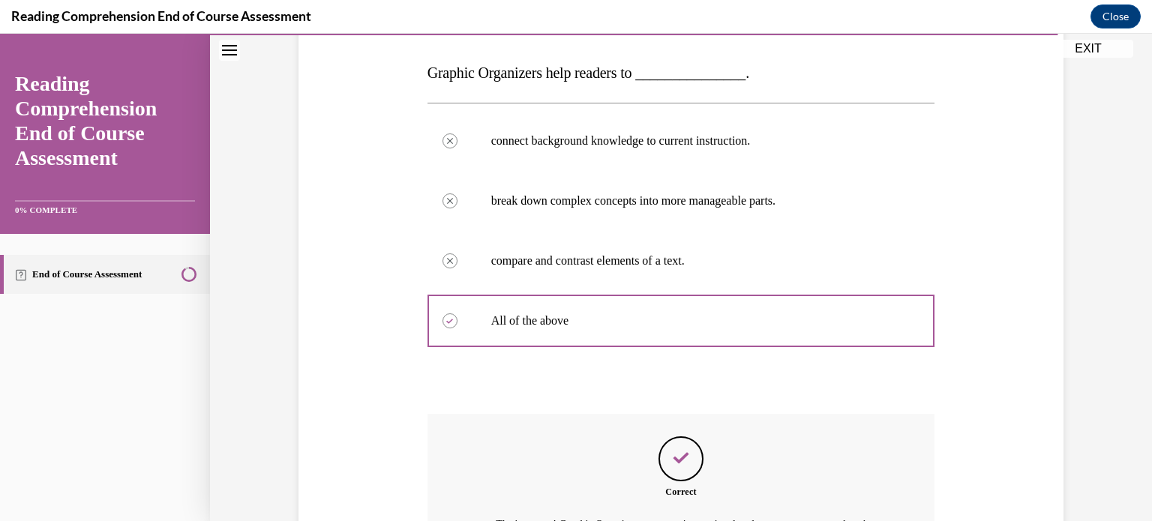
scroll to position [413, 0]
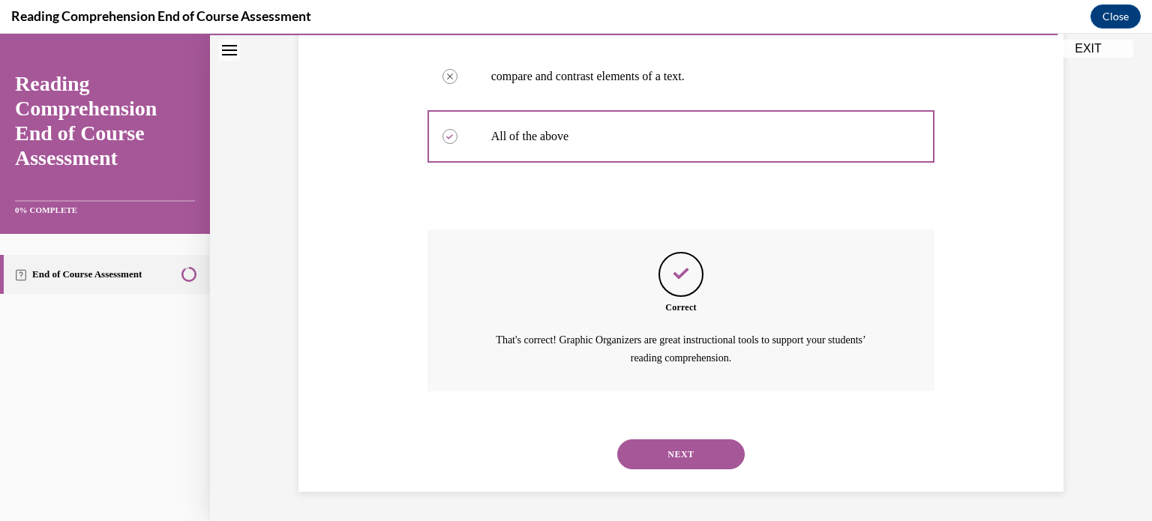
click at [661, 454] on button "NEXT" at bounding box center [681, 455] width 128 height 30
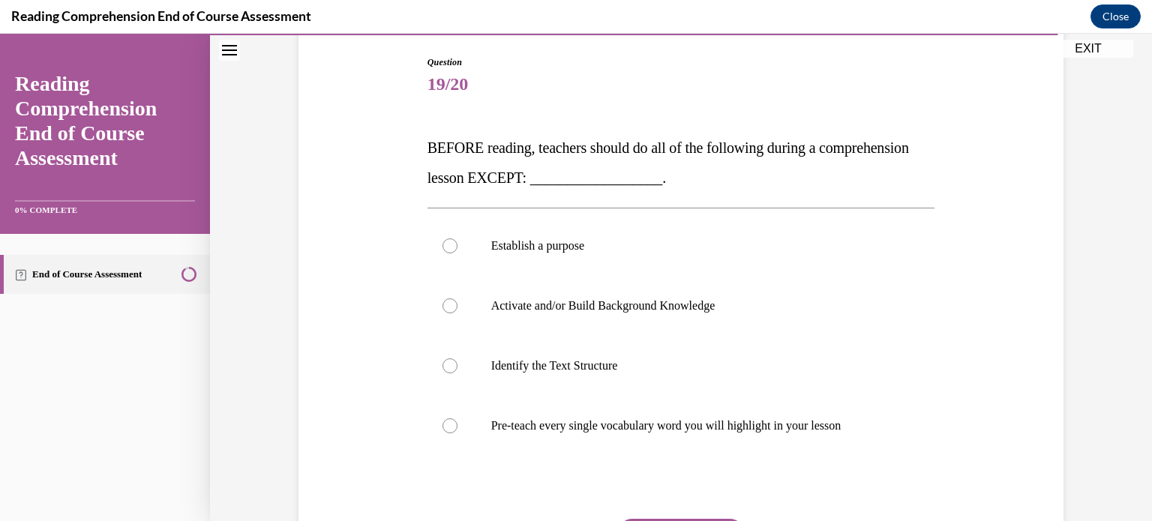
scroll to position [155, 0]
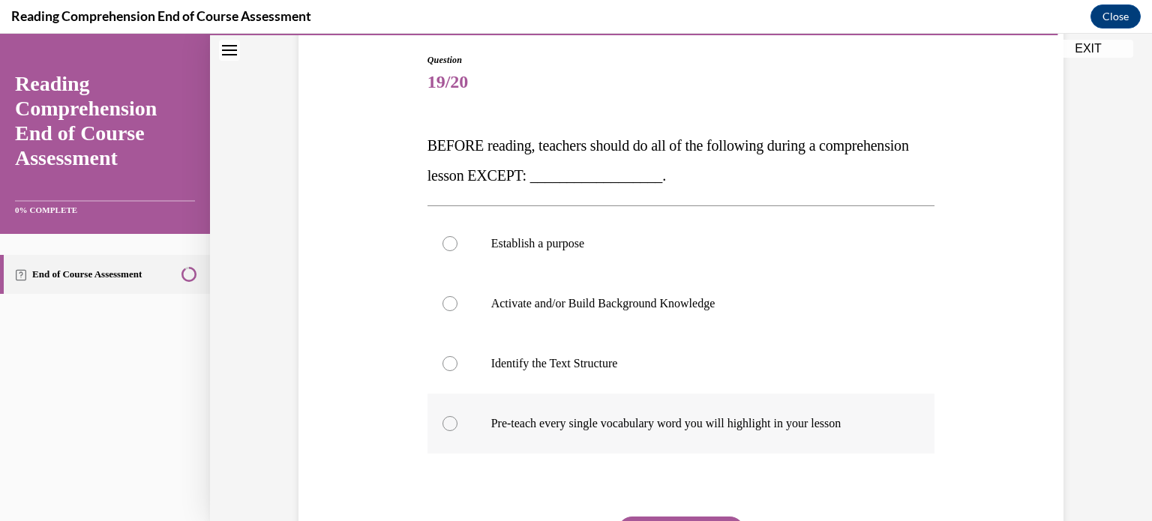
click at [443, 425] on div at bounding box center [450, 423] width 15 height 15
click at [443, 425] on input "Pre-teach every single vocabulary word you will highlight in your lesson" at bounding box center [450, 423] width 15 height 15
radio input "true"
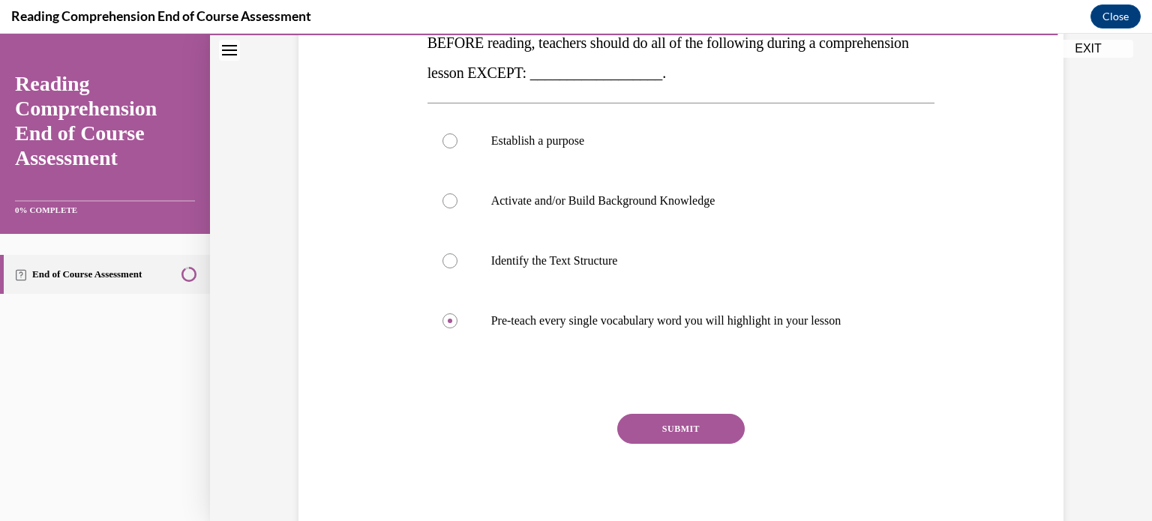
click at [677, 420] on button "SUBMIT" at bounding box center [681, 429] width 128 height 30
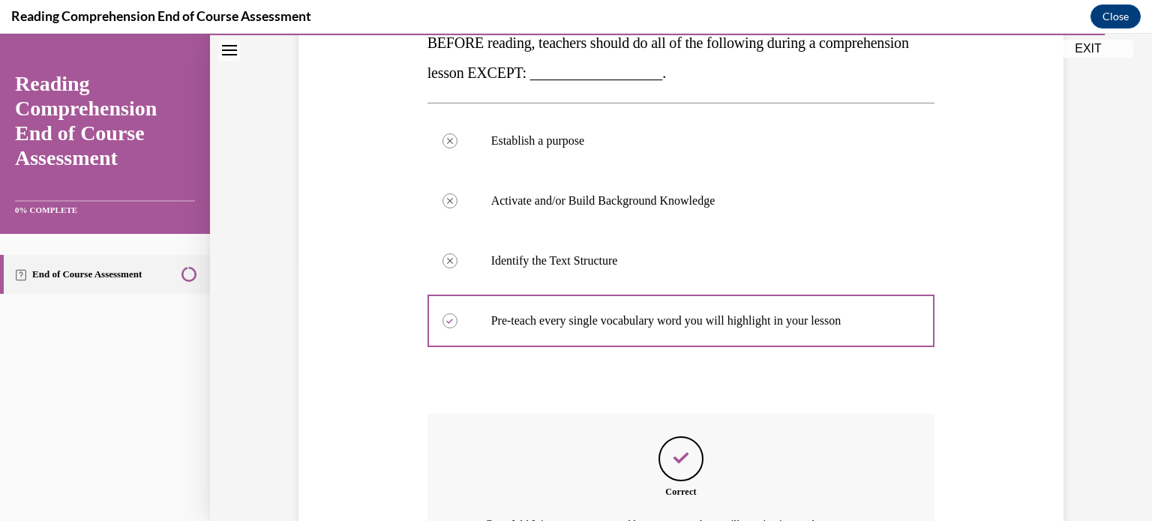
scroll to position [443, 0]
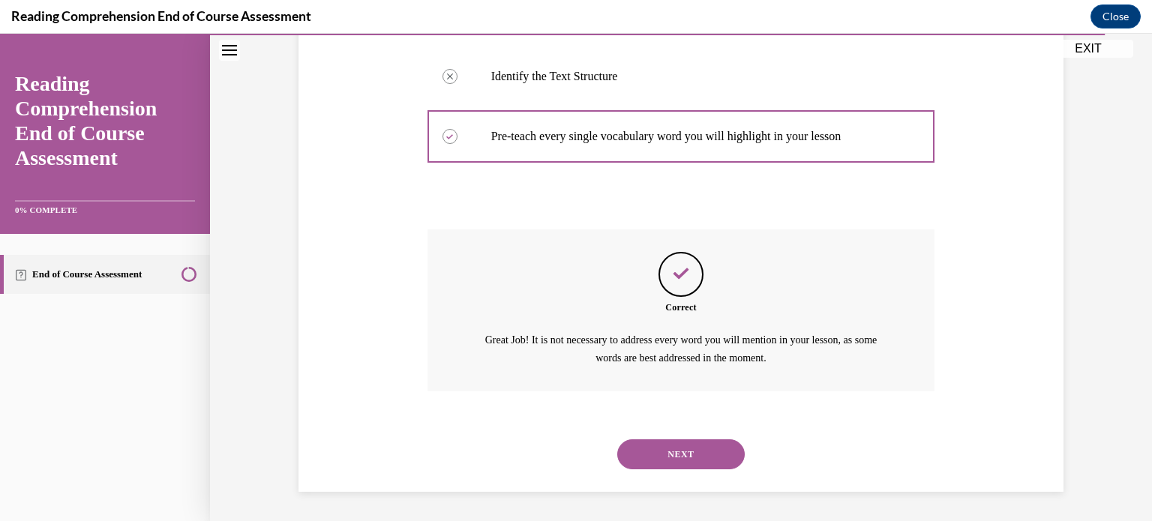
click at [672, 461] on button "NEXT" at bounding box center [681, 455] width 128 height 30
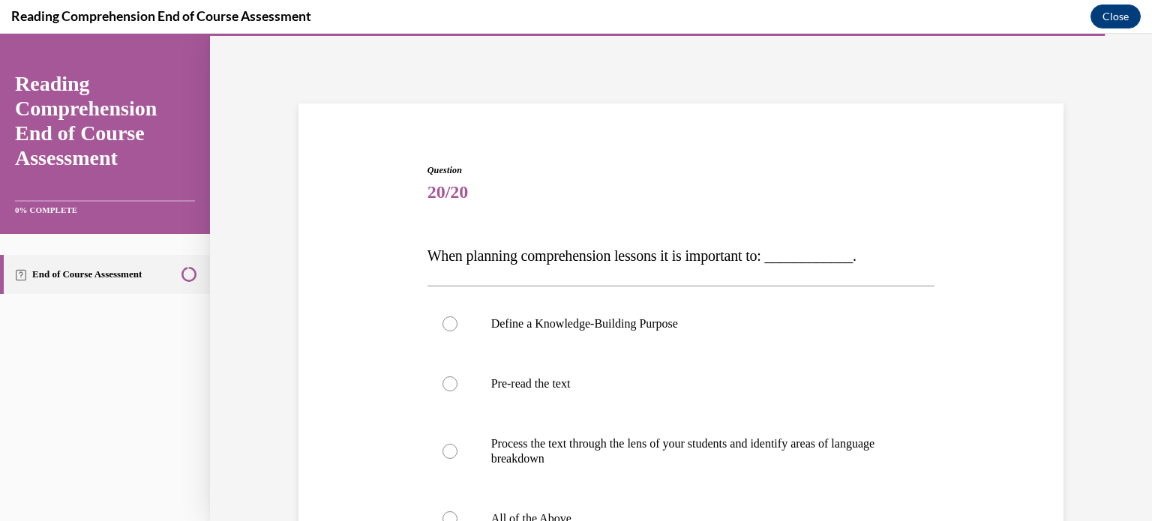
scroll to position [243, 0]
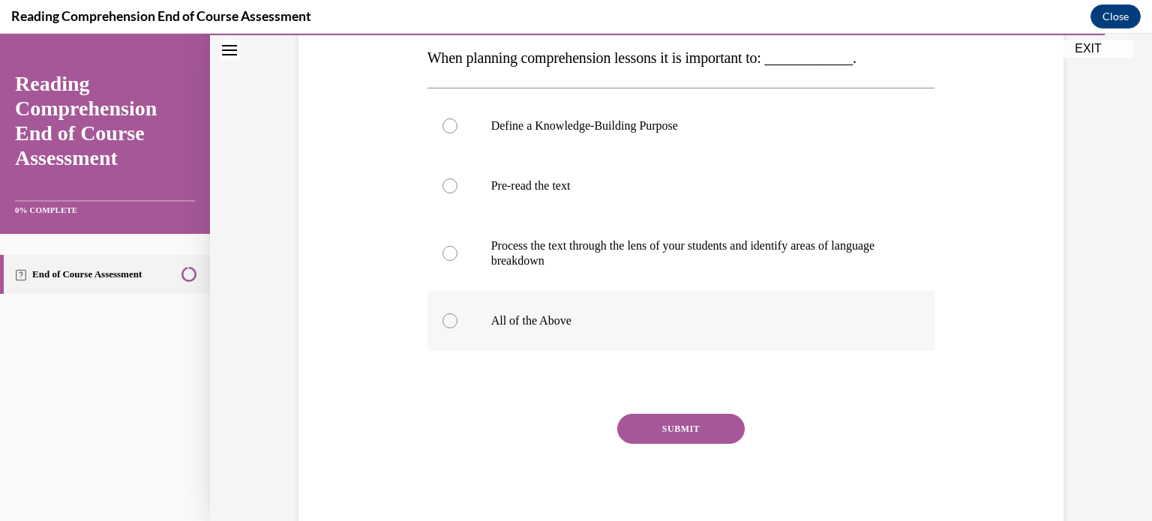
click at [443, 319] on div at bounding box center [450, 321] width 15 height 15
click at [443, 319] on input "All of the Above" at bounding box center [450, 321] width 15 height 15
radio input "true"
click at [675, 426] on button "SUBMIT" at bounding box center [681, 429] width 128 height 30
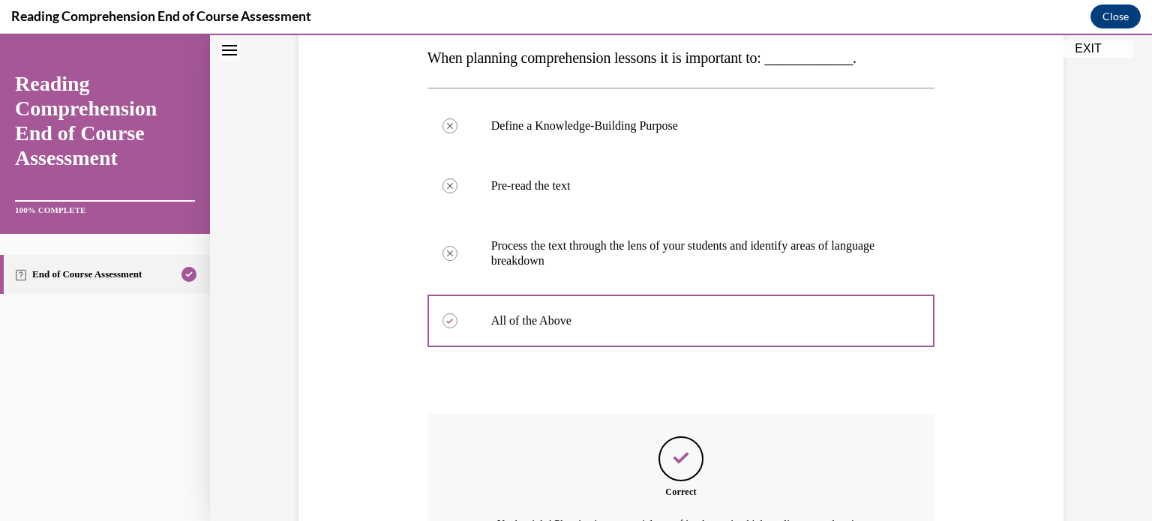
scroll to position [428, 0]
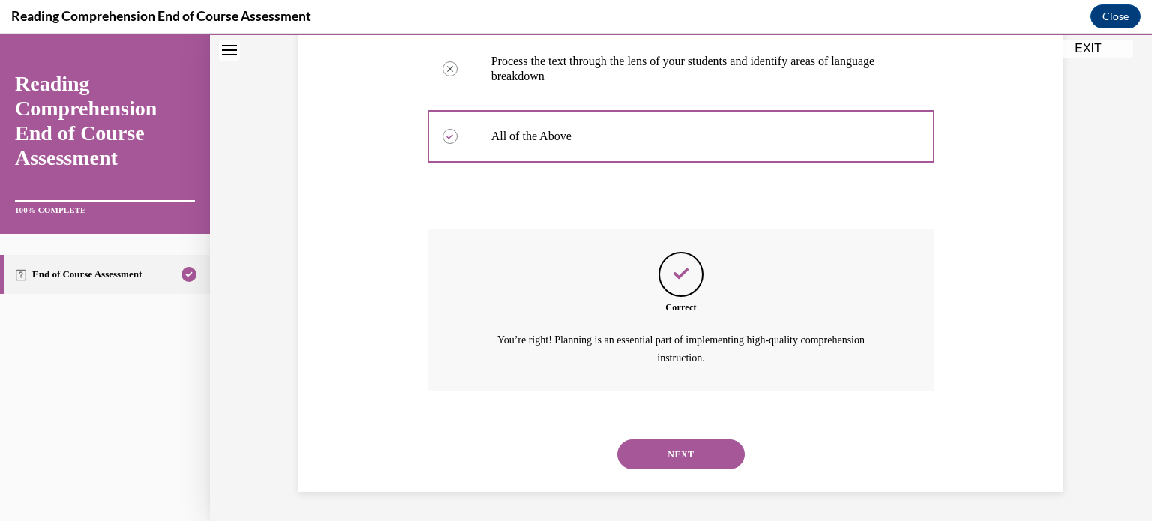
click at [678, 449] on button "NEXT" at bounding box center [681, 455] width 128 height 30
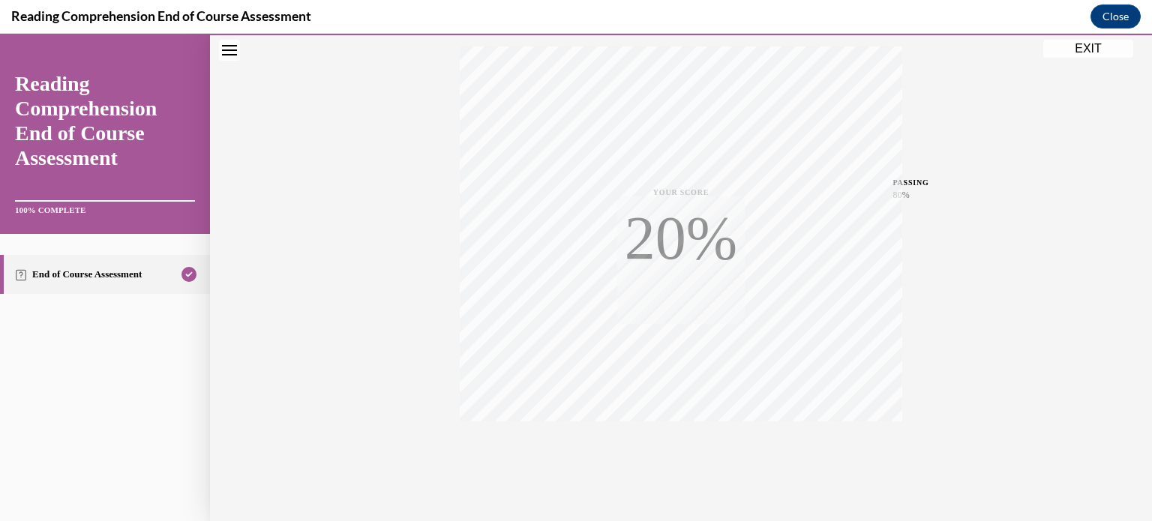
scroll to position [281, 0]
